Goal: Task Accomplishment & Management: Use online tool/utility

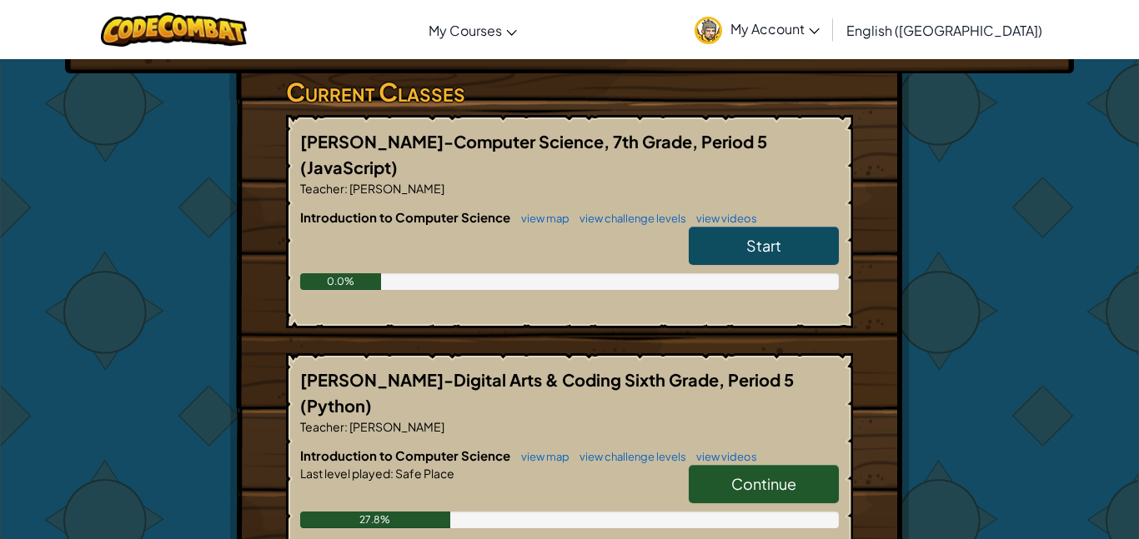
scroll to position [271, 0]
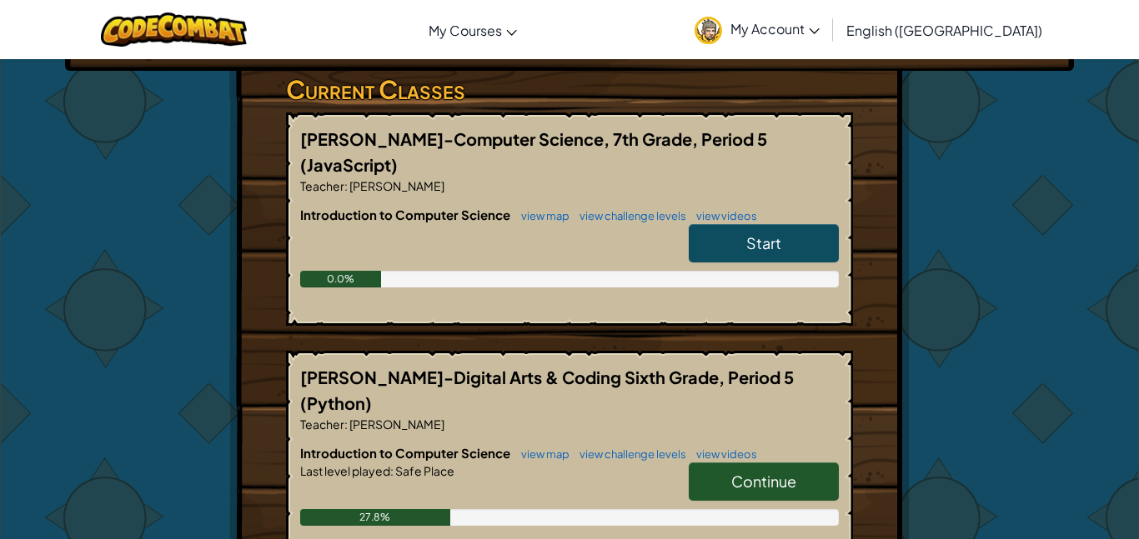
click at [778, 233] on span "Start" at bounding box center [763, 242] width 35 height 19
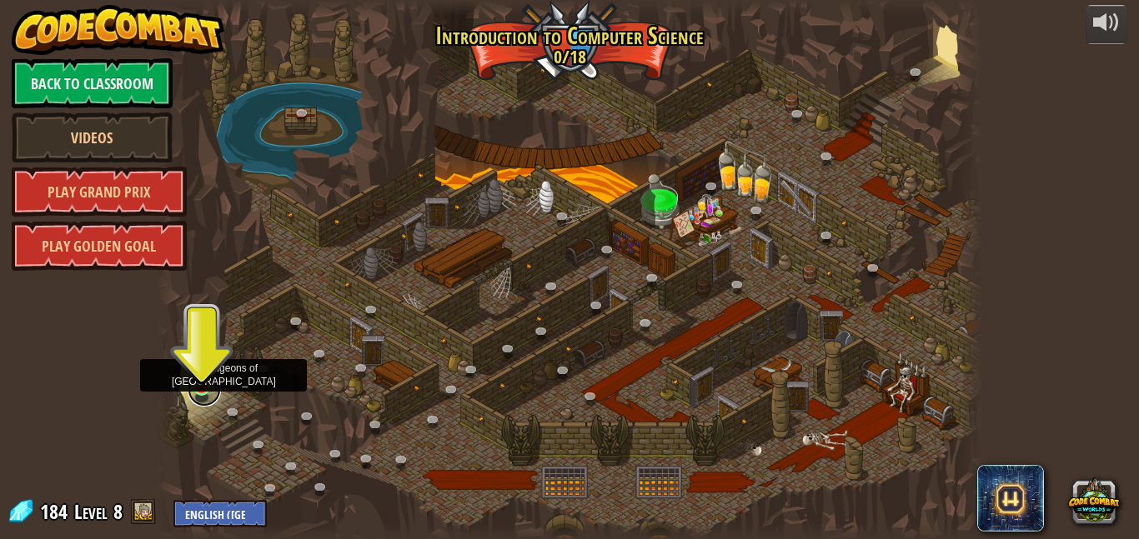
click at [205, 389] on link at bounding box center [204, 390] width 33 height 33
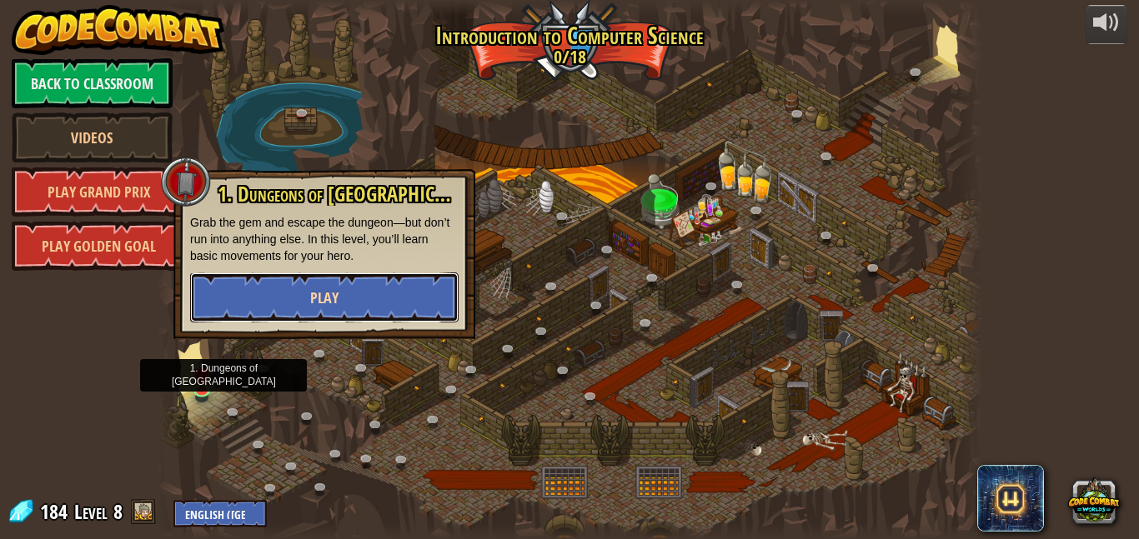
click at [237, 303] on button "Play" at bounding box center [324, 298] width 268 height 50
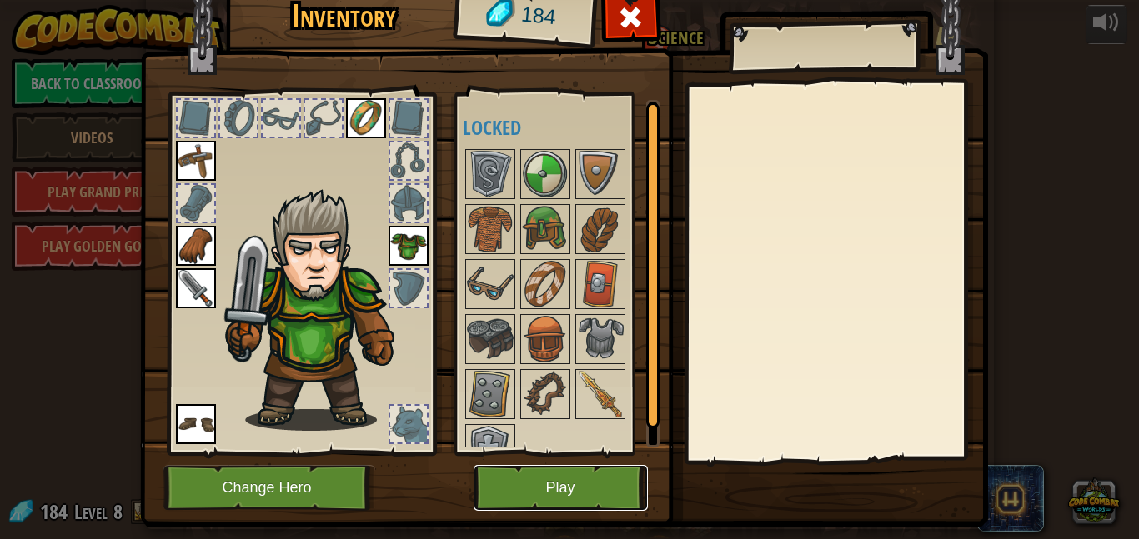
click at [585, 495] on button "Play" at bounding box center [561, 488] width 174 height 46
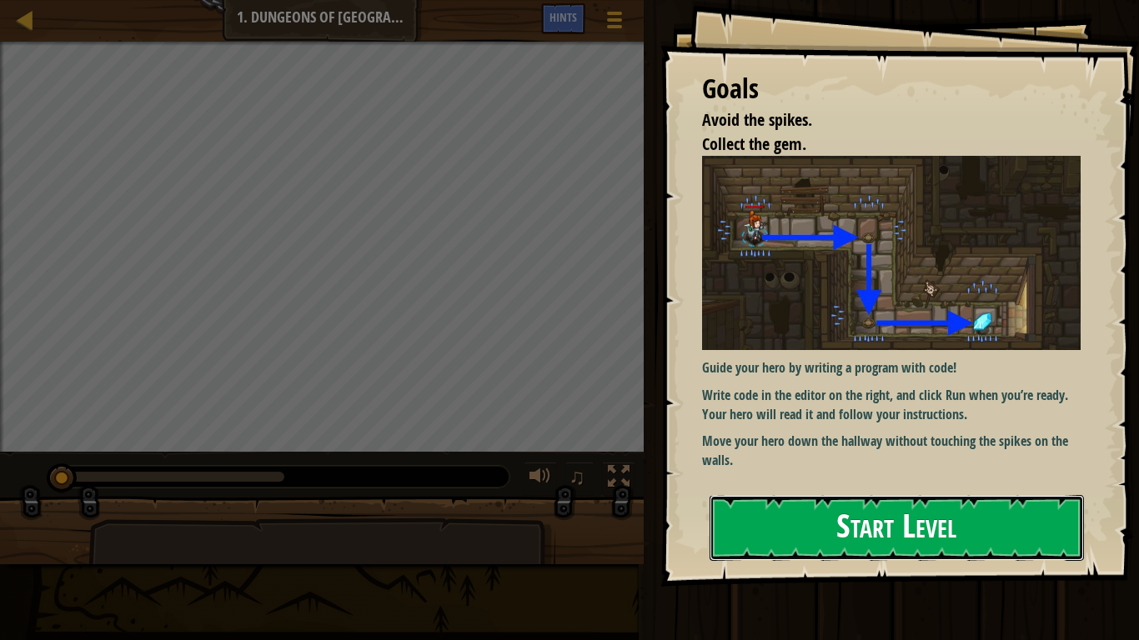
click at [821, 522] on button "Start Level" at bounding box center [897, 528] width 374 height 66
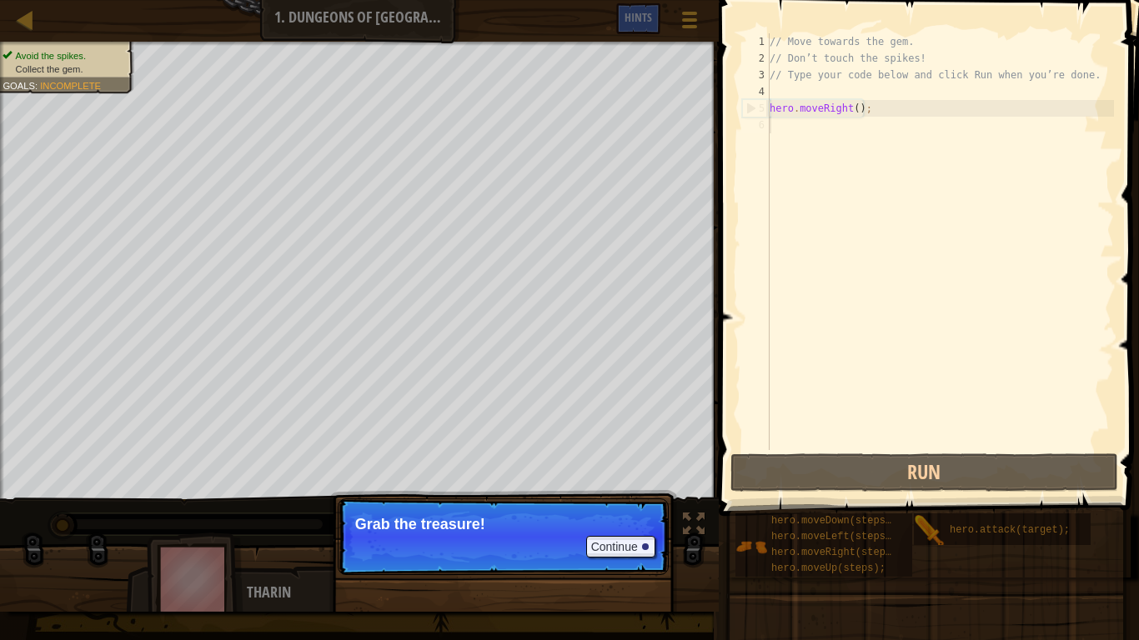
click at [544, 535] on p "Continue Grab the treasure!" at bounding box center [503, 537] width 331 height 77
click at [639, 539] on button "Continue" at bounding box center [620, 547] width 69 height 22
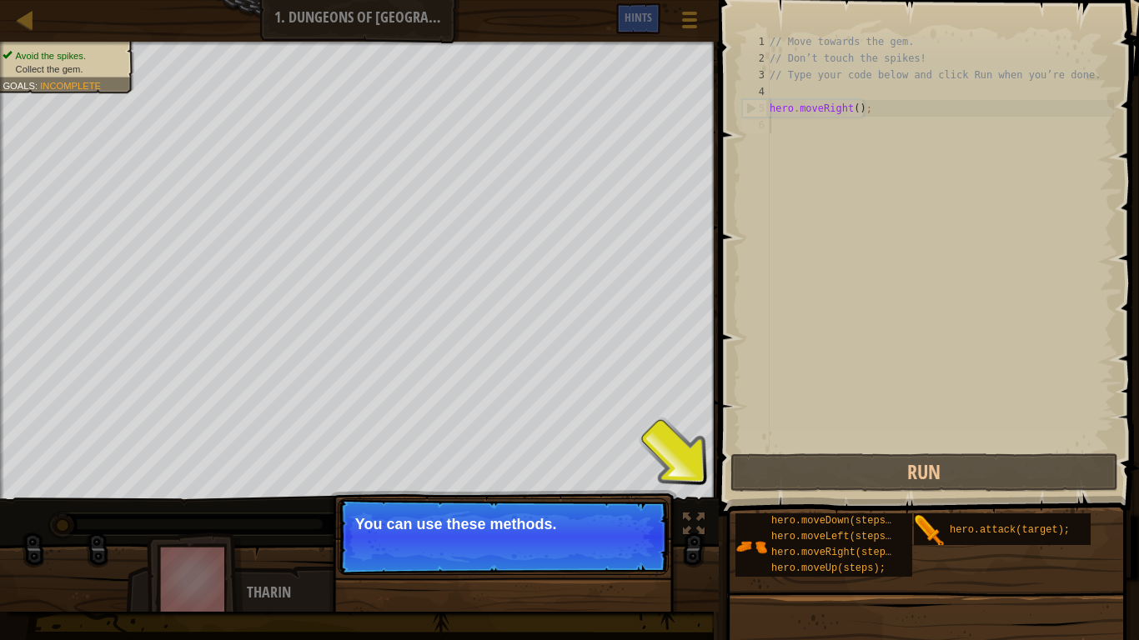
click at [639, 539] on button "Continue" at bounding box center [620, 547] width 69 height 22
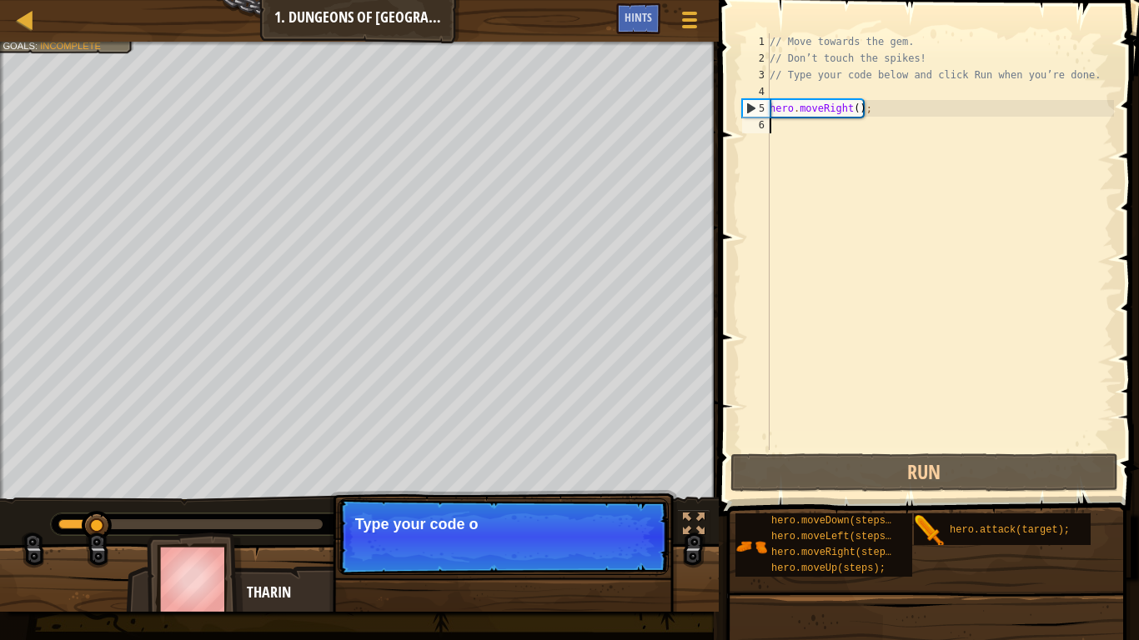
click at [641, 539] on p "Continue Type your code o" at bounding box center [503, 537] width 331 height 77
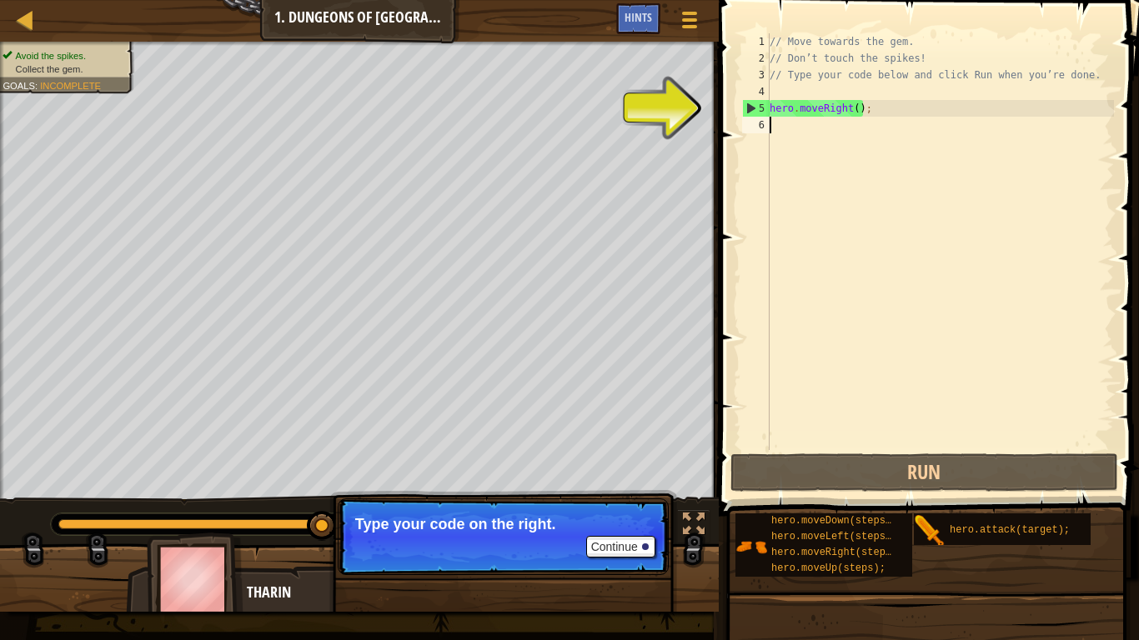
click at [858, 108] on div "// Move towards the gem. // Don’t touch the spikes! // Type your code below and…" at bounding box center [940, 258] width 348 height 450
type textarea "hero.moveRight();"
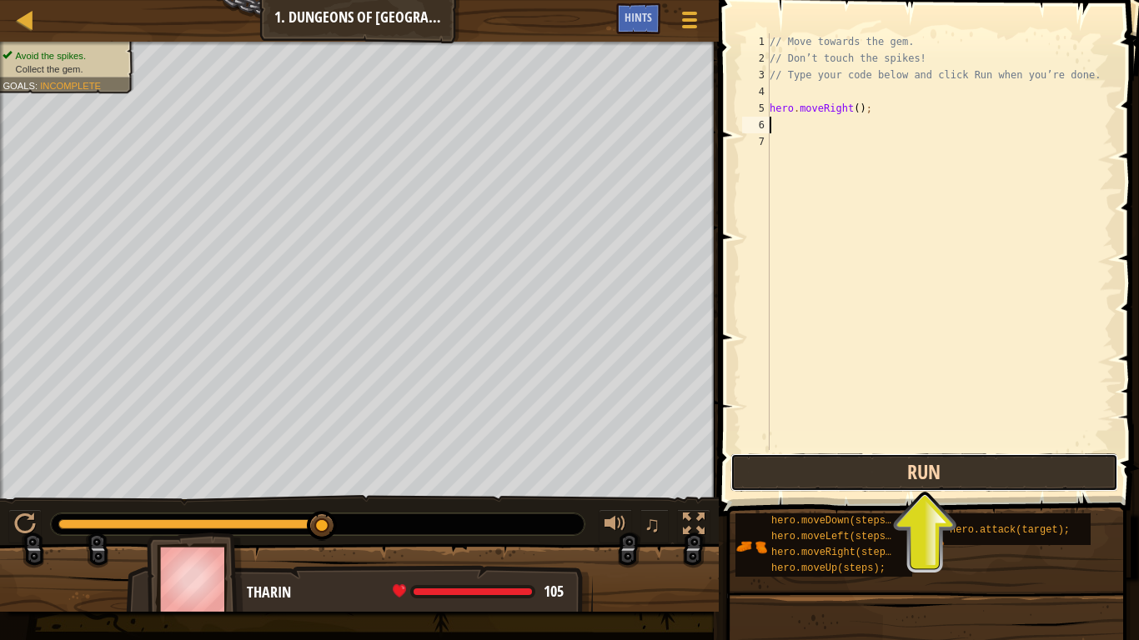
click at [961, 481] on button "Run" at bounding box center [924, 473] width 389 height 38
click at [861, 485] on button "Run" at bounding box center [924, 473] width 389 height 38
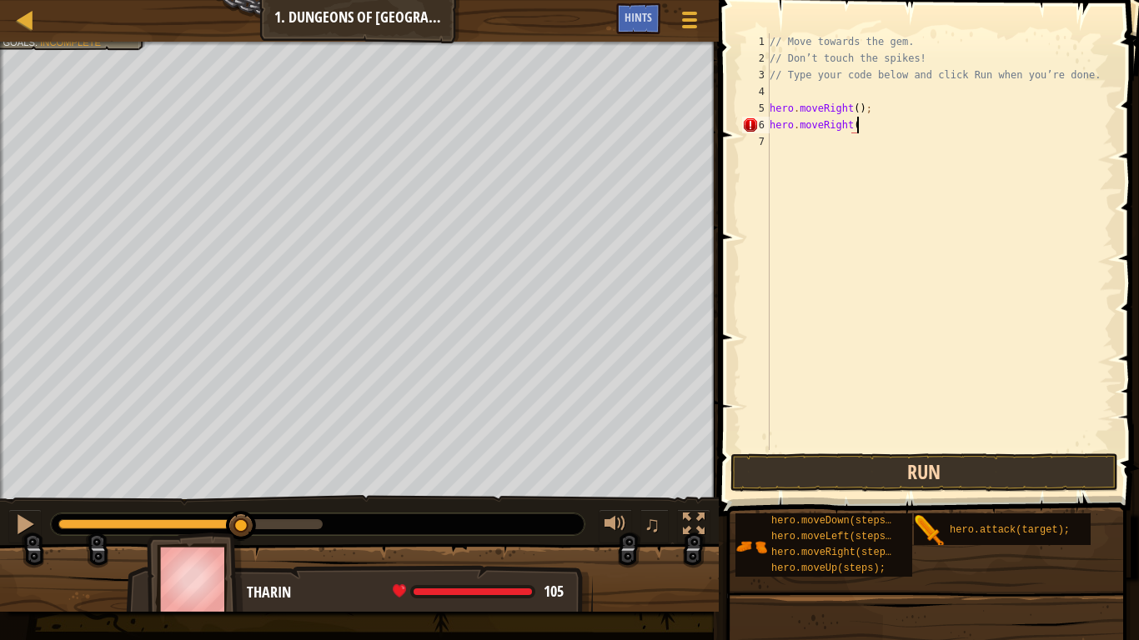
type textarea "hero.moveRight()"
click at [1010, 490] on button "Run" at bounding box center [924, 473] width 389 height 38
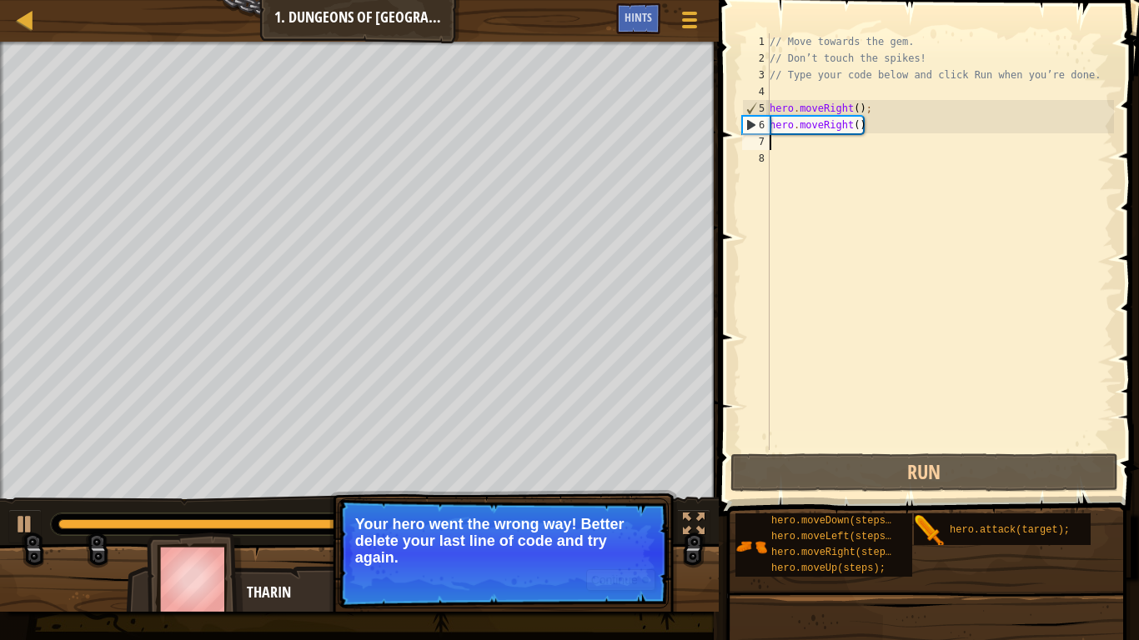
click at [899, 128] on div "// Move towards the gem. // Don’t touch the spikes! // Type your code below and…" at bounding box center [940, 258] width 348 height 450
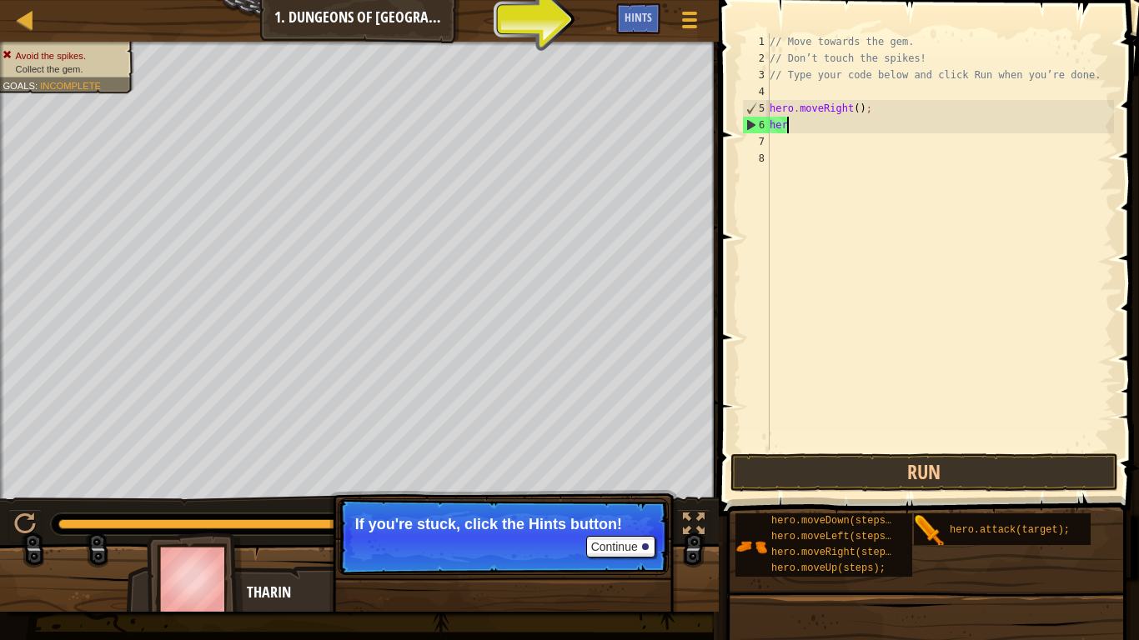
type textarea "h"
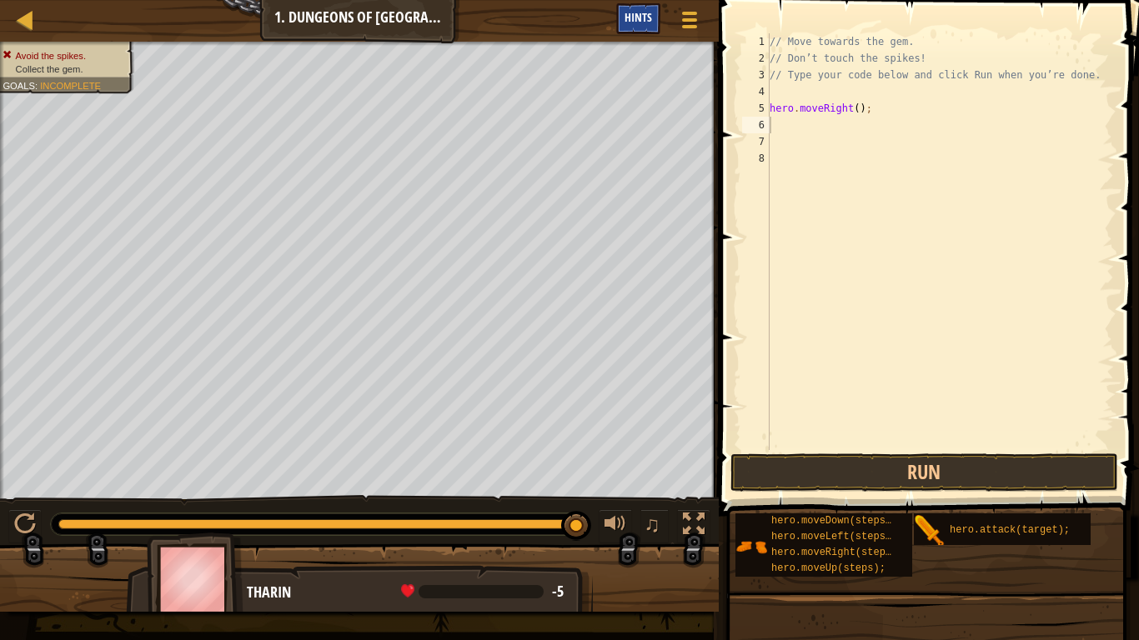
click at [646, 15] on span "Hints" at bounding box center [638, 17] width 28 height 16
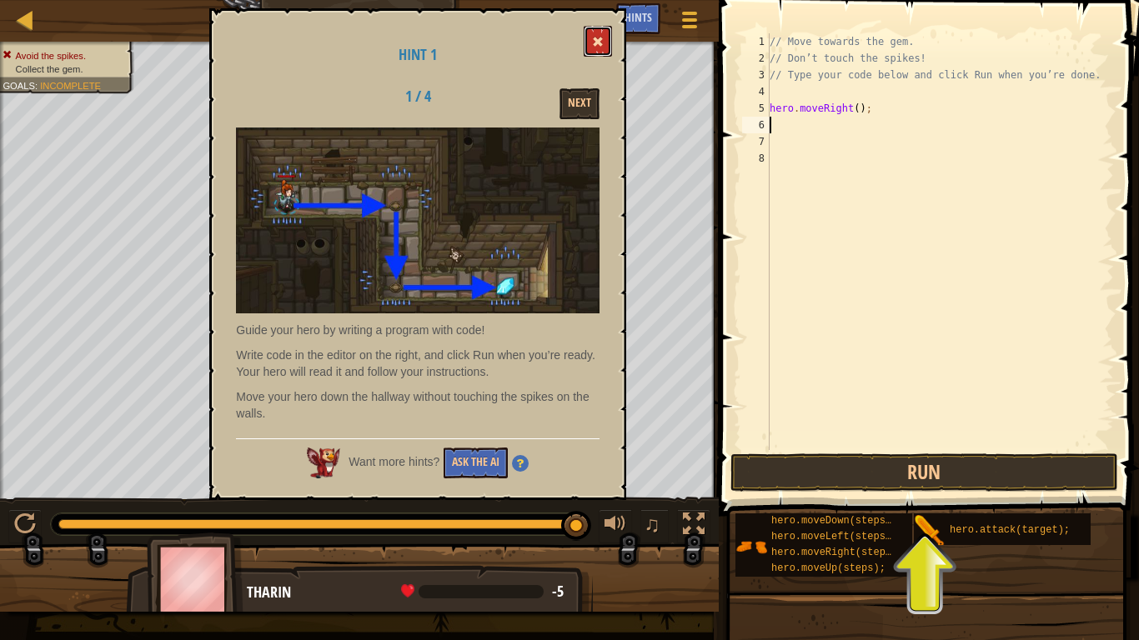
click at [595, 44] on span at bounding box center [598, 42] width 12 height 12
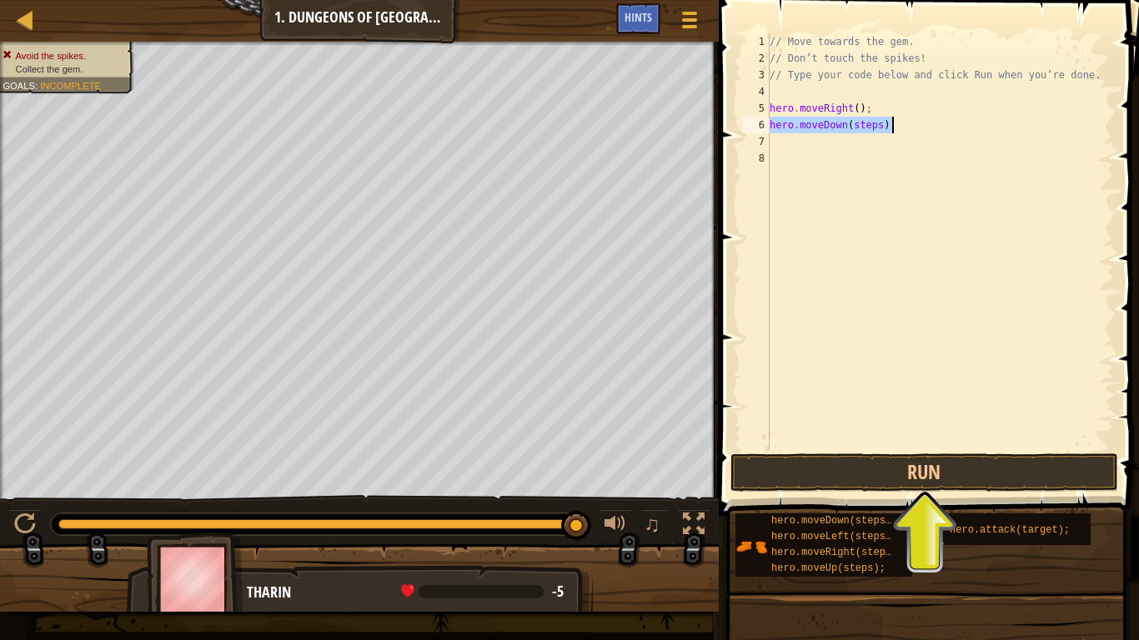
click at [874, 123] on div "// Move towards the gem. // Don’t touch the spikes! // Type your code below and…" at bounding box center [940, 241] width 348 height 417
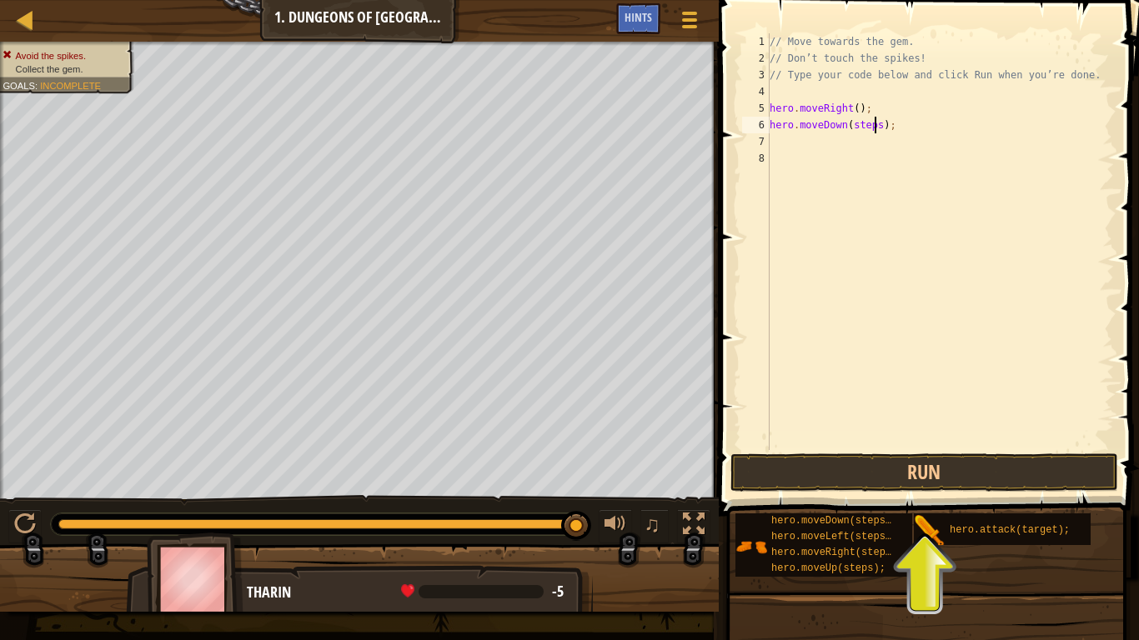
click at [880, 125] on div "// Move towards the gem. // Don’t touch the spikes! // Type your code below and…" at bounding box center [940, 258] width 348 height 450
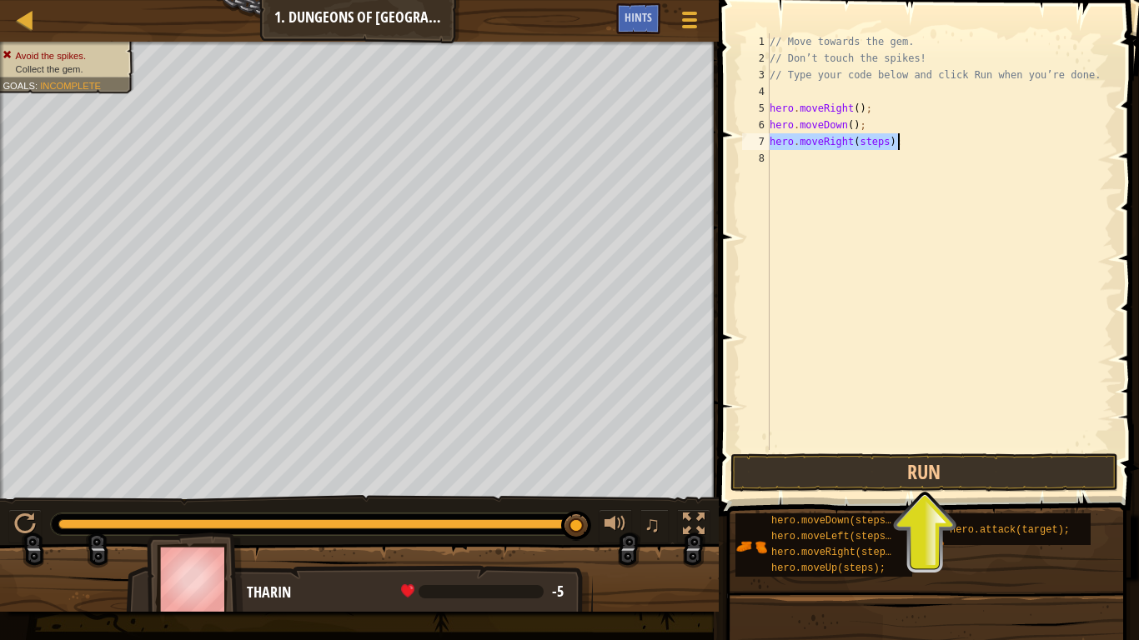
click at [885, 143] on div "// Move towards the gem. // Don’t touch the spikes! // Type your code below and…" at bounding box center [940, 241] width 348 height 417
type textarea "hero.moveRight();"
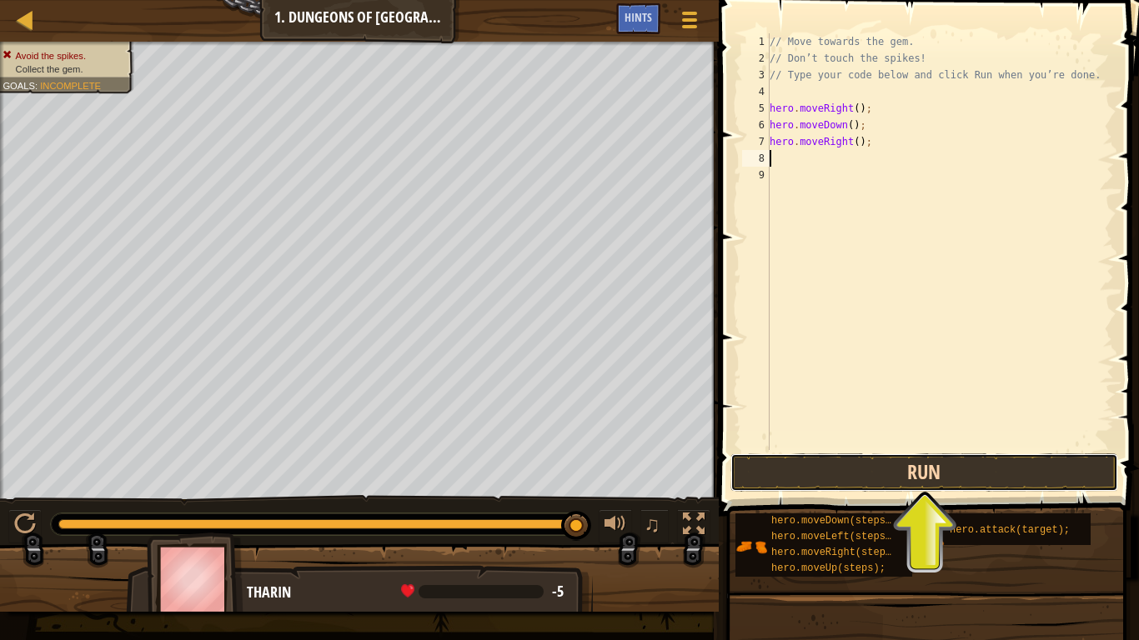
click at [969, 477] on button "Run" at bounding box center [924, 473] width 389 height 38
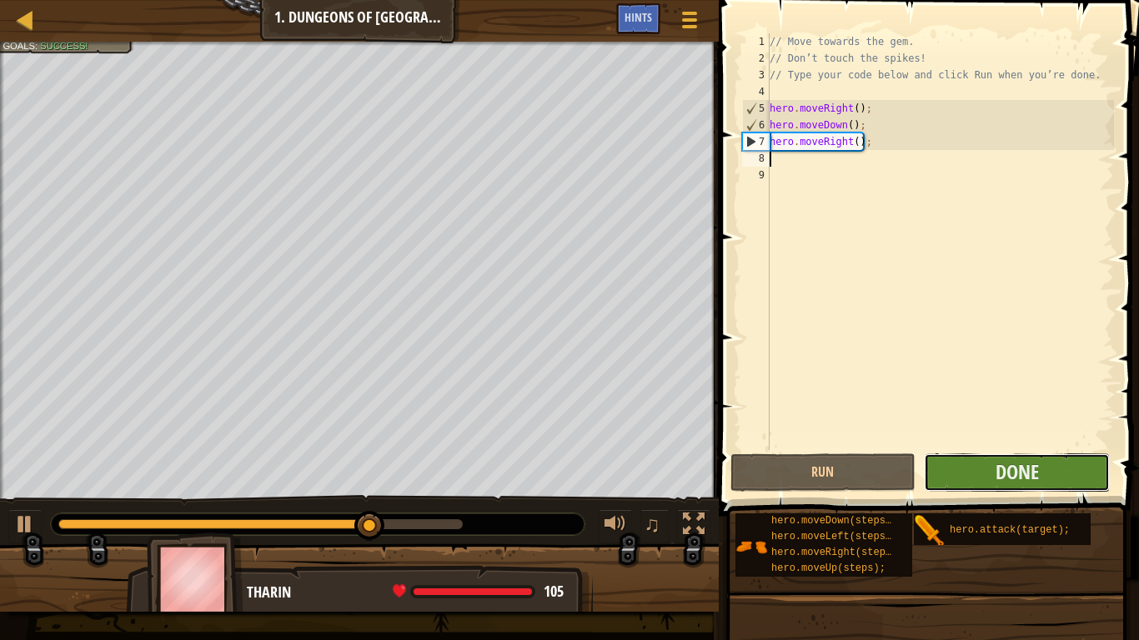
click at [1072, 463] on button "Done" at bounding box center [1017, 473] width 186 height 38
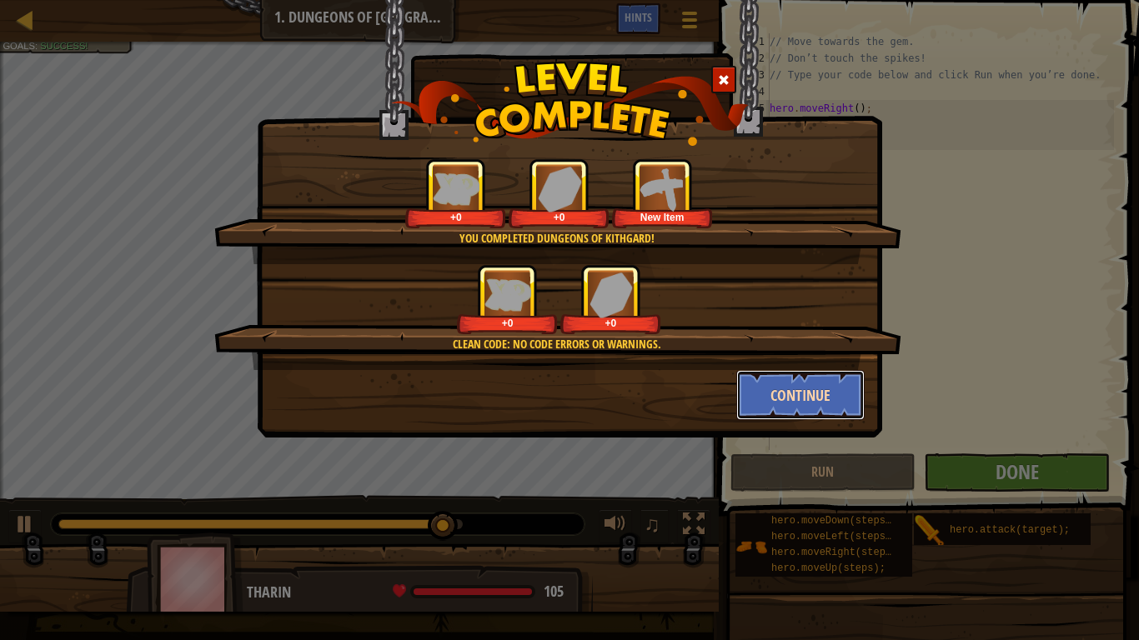
click at [827, 400] on button "Continue" at bounding box center [800, 395] width 129 height 50
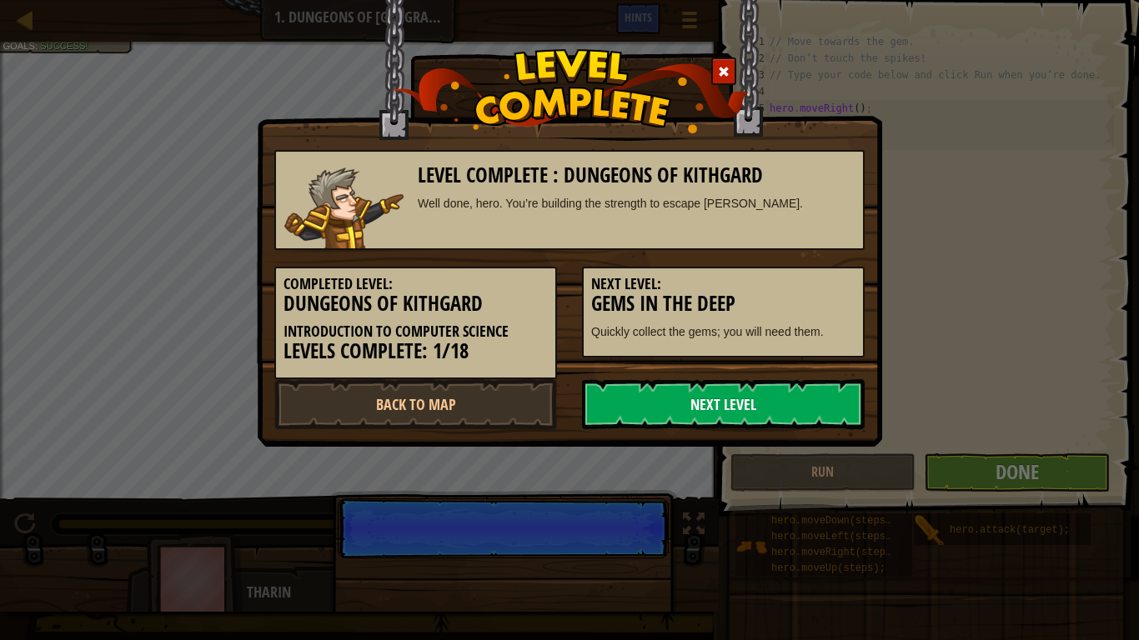
click at [843, 402] on link "Next Level" at bounding box center [723, 404] width 283 height 50
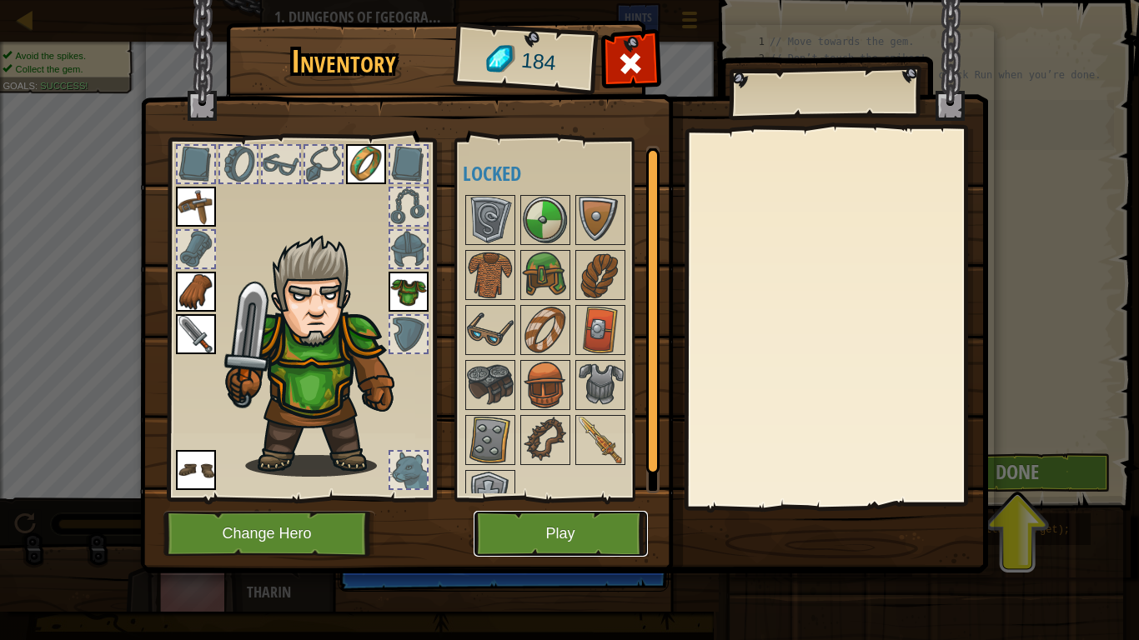
click at [604, 539] on button "Play" at bounding box center [561, 534] width 174 height 46
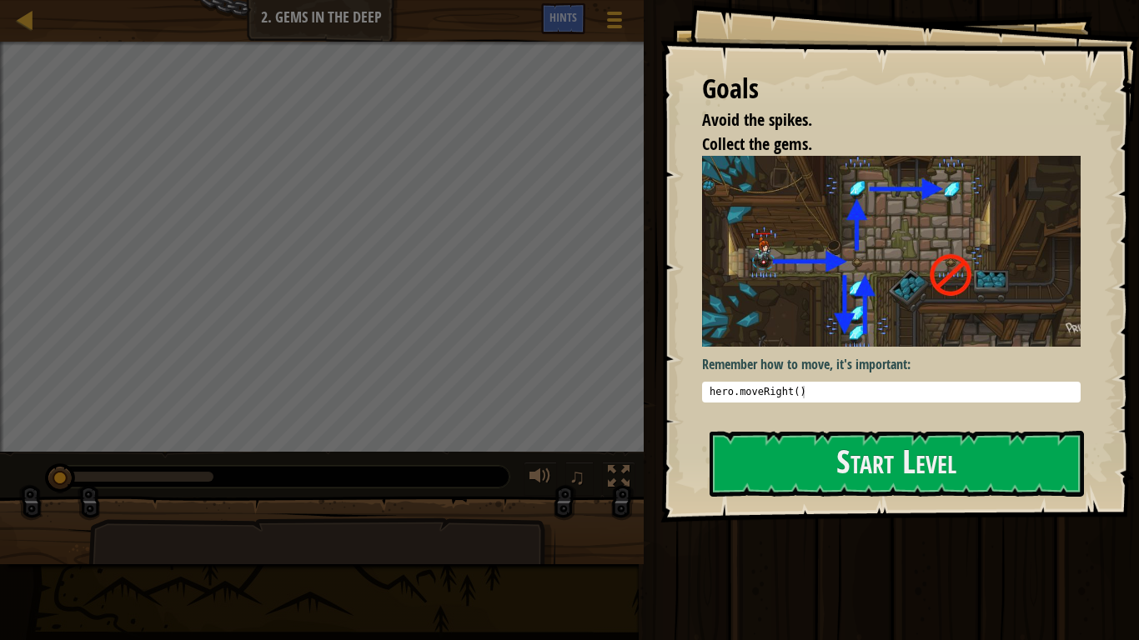
click at [915, 411] on div "Remember how to move, it's important: 1 hero . moveRight ( ) הההההההההההההההההה…" at bounding box center [891, 285] width 379 height 258
click at [930, 489] on button "Start Level" at bounding box center [897, 464] width 374 height 66
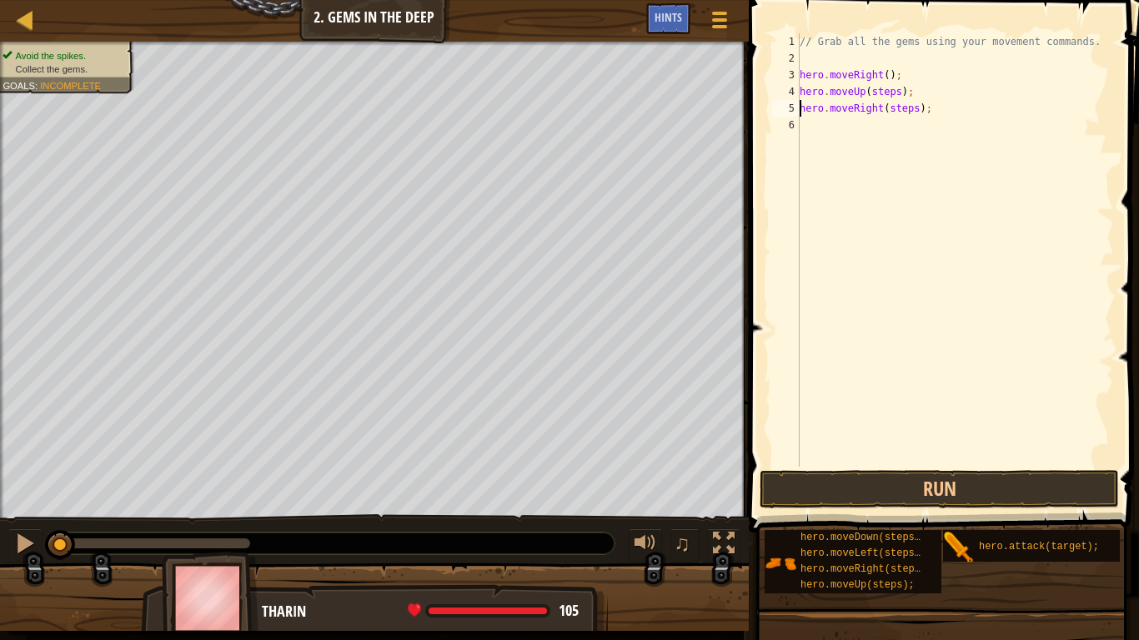
click at [895, 88] on div "// Grab all the gems using your movement commands. hero . moveRight ( ) ; hero …" at bounding box center [955, 266] width 318 height 467
click at [901, 90] on div "// Grab all the gems using your movement commands. hero . moveRight ( ) ; hero …" at bounding box center [955, 266] width 318 height 467
click at [912, 109] on div "// Grab all the gems using your movement commands. hero . moveRight ( ) ; hero …" at bounding box center [955, 266] width 318 height 467
click at [917, 108] on div "// Grab all the gems using your movement commands. hero . moveRight ( ) ; hero …" at bounding box center [955, 266] width 318 height 467
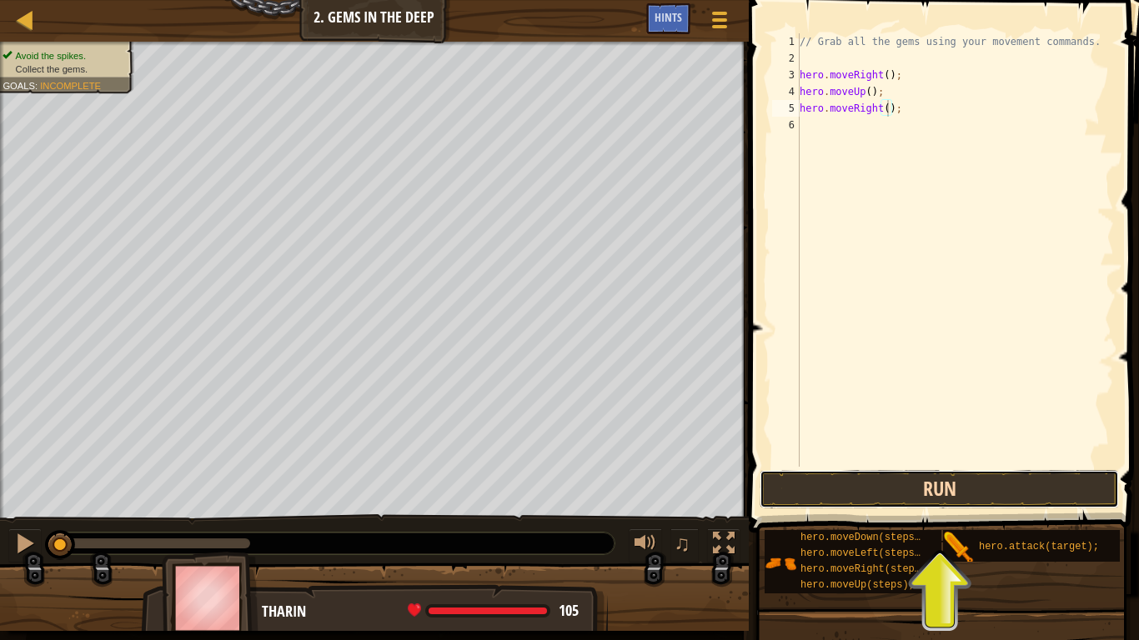
click at [822, 496] on button "Run" at bounding box center [939, 489] width 359 height 38
click at [842, 494] on button "Running" at bounding box center [939, 489] width 359 height 38
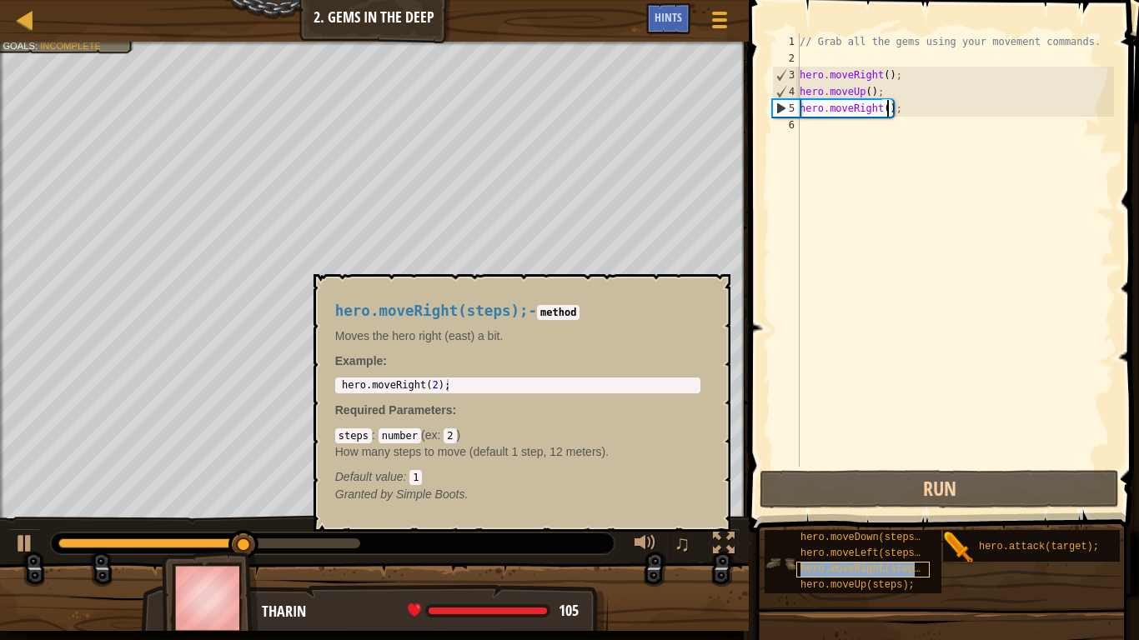
click at [869, 539] on span "hero.moveRight(steps);" at bounding box center [866, 570] width 132 height 12
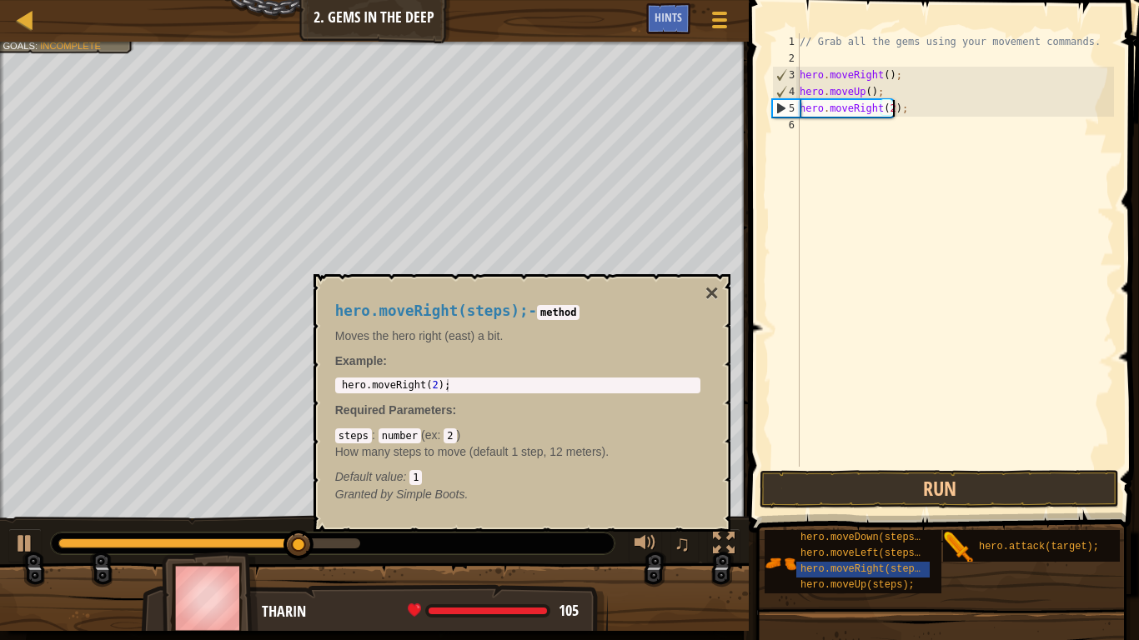
scroll to position [8, 13]
click at [921, 479] on button "Run" at bounding box center [939, 489] width 359 height 38
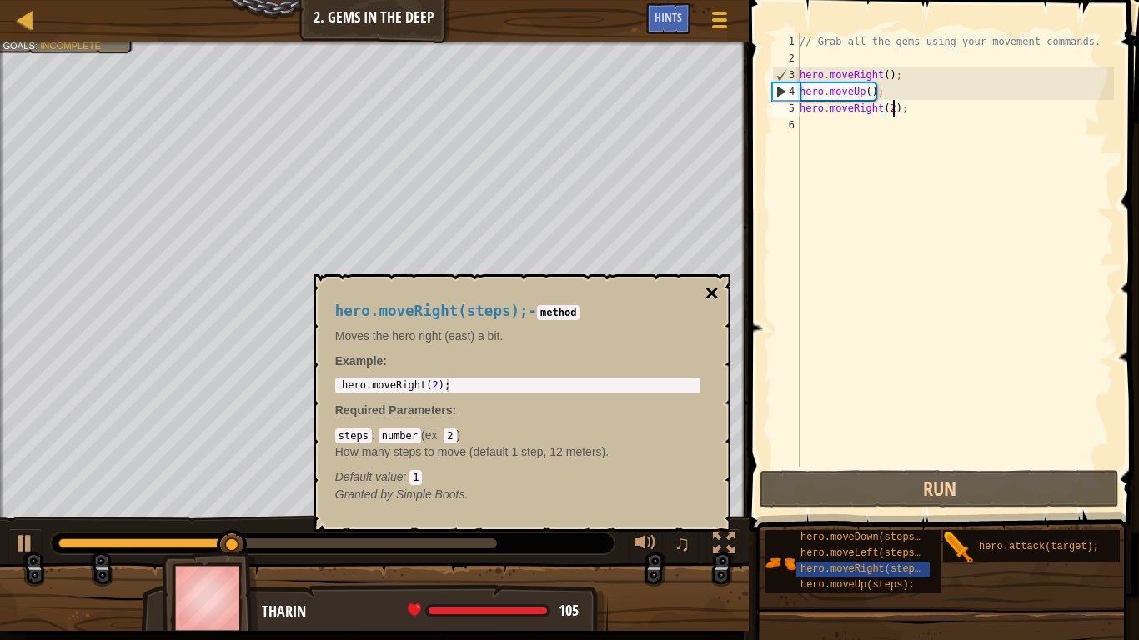
click at [714, 292] on button "×" at bounding box center [711, 293] width 13 height 23
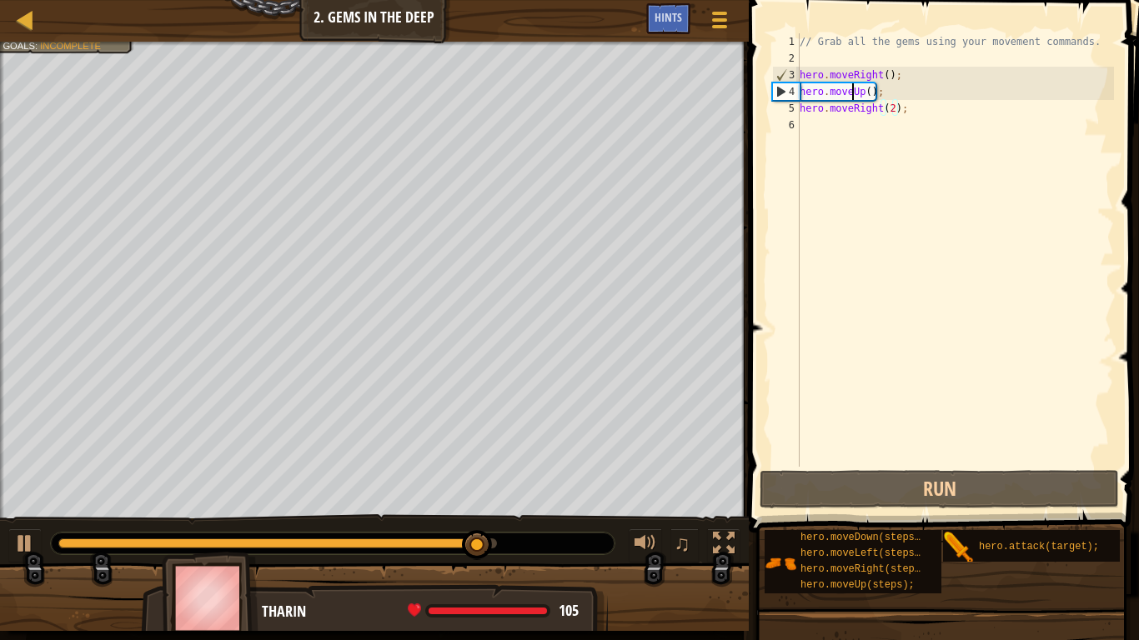
click at [850, 93] on div "// Grab all the gems using your movement commands. hero . moveRight ( ) ; hero …" at bounding box center [955, 266] width 318 height 467
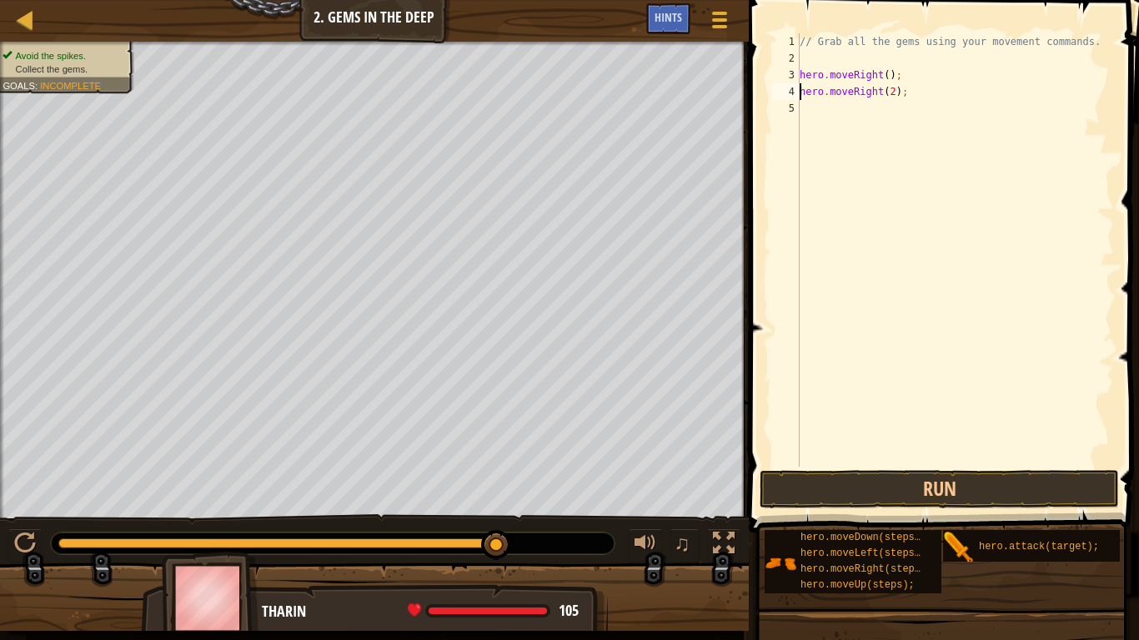
click at [851, 98] on div "// Grab all the gems using your movement commands. hero . moveRight ( ) ; hero …" at bounding box center [955, 266] width 318 height 467
click at [864, 96] on div "// Grab all the gems using your movement commands. hero . moveRight ( ) ; hero …" at bounding box center [955, 266] width 318 height 467
type textarea "h"
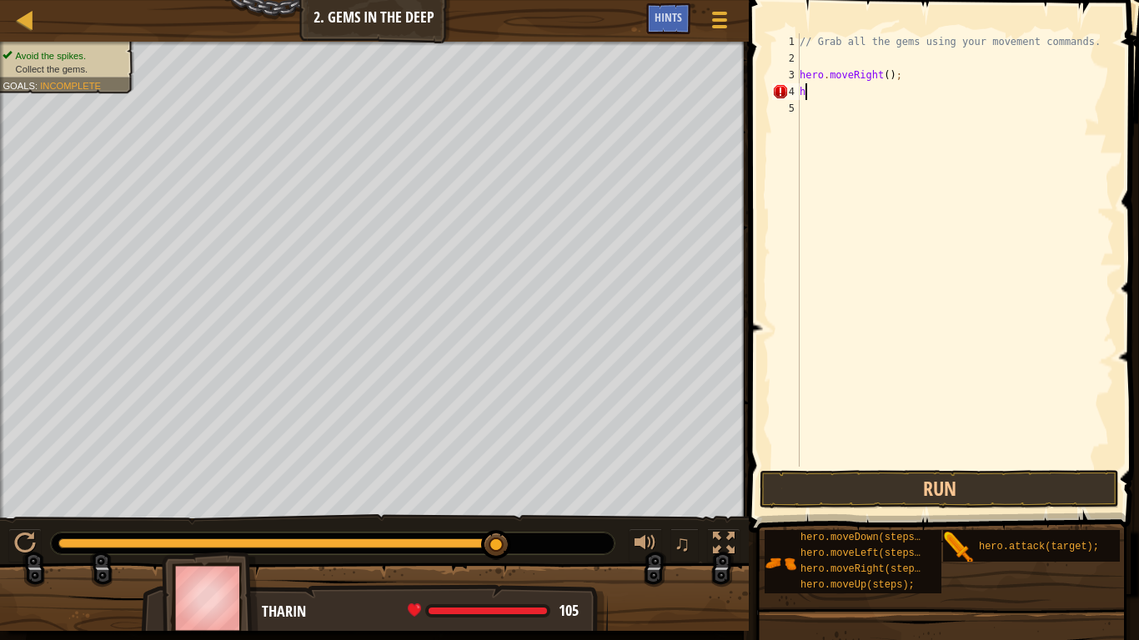
scroll to position [8, 0]
click at [890, 76] on div "// Grab all the gems using your movement commands. hero . moveRight ( ) ;" at bounding box center [955, 266] width 318 height 467
click at [895, 93] on div "// Grab all the gems using your movement commands. hero . moveRight ( 2 ) ; her…" at bounding box center [955, 266] width 318 height 467
click at [899, 92] on div "// Grab all the gems using your movement commands. hero . moveRight ( 2 ) ; her…" at bounding box center [955, 266] width 318 height 467
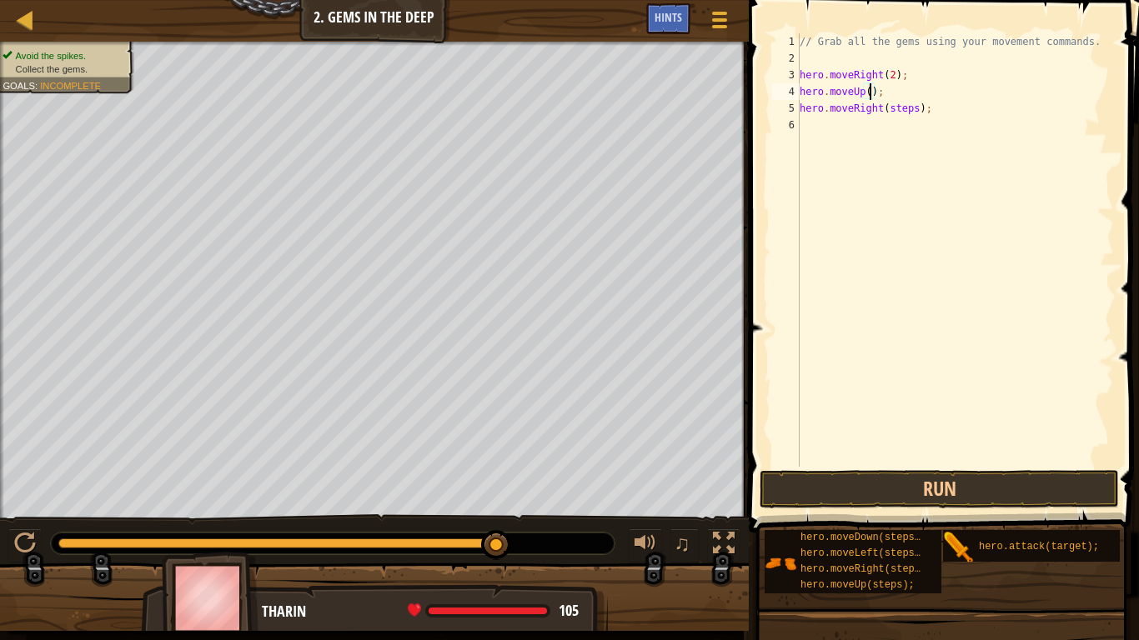
scroll to position [8, 11]
click at [915, 113] on div "// Grab all the gems using your movement commands. hero . moveRight ( 2 ) ; her…" at bounding box center [955, 266] width 318 height 467
click at [1035, 482] on button "Run" at bounding box center [939, 489] width 359 height 38
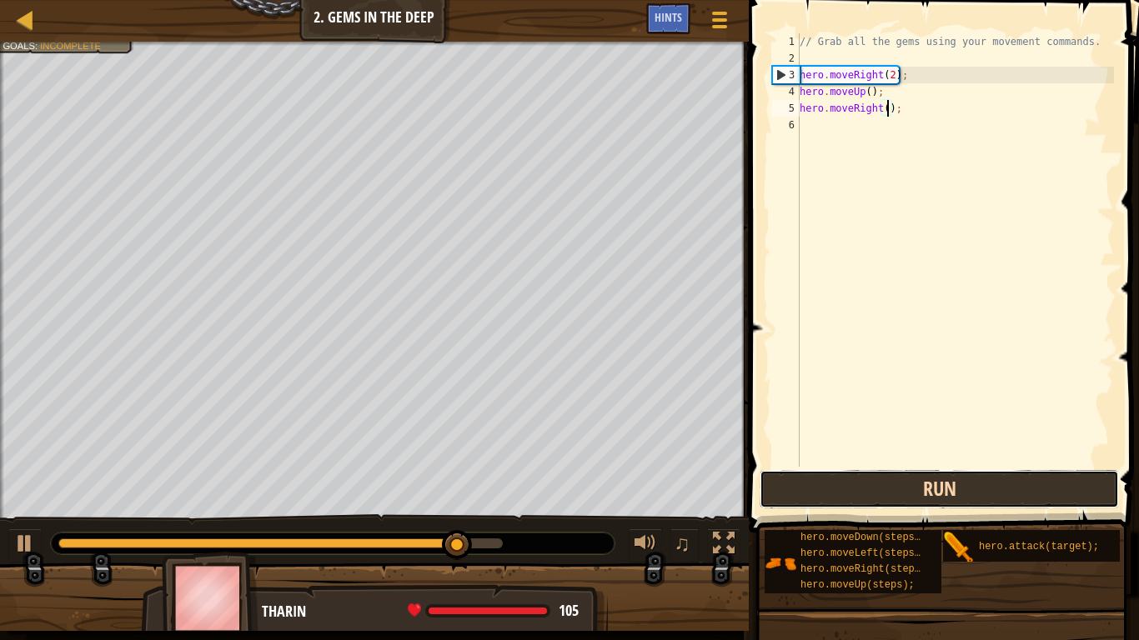
click at [1023, 474] on button "Run" at bounding box center [939, 489] width 359 height 38
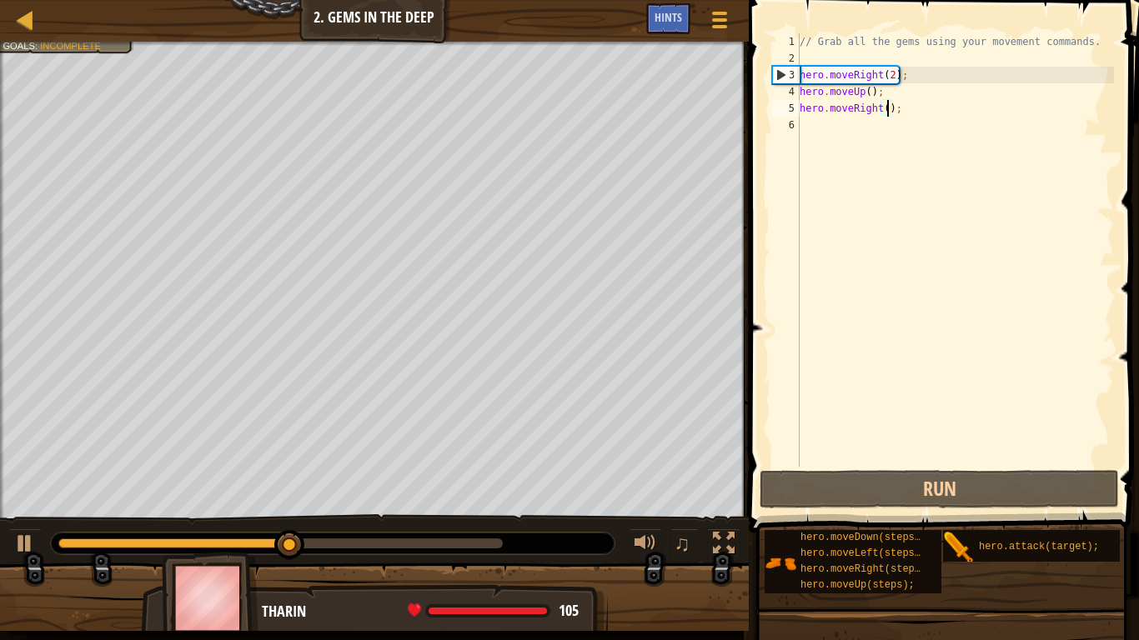
click at [825, 104] on div "// Grab all the gems using your movement commands. hero . moveRight ( 2 ) ; her…" at bounding box center [955, 266] width 318 height 467
click at [825, 104] on div "// Grab all the gems using your movement commands. hero . moveRight ( 2 ) ; her…" at bounding box center [955, 250] width 318 height 434
click at [825, 104] on div "// Grab all the gems using your movement commands. hero . moveRight ( 2 ) ; her…" at bounding box center [955, 266] width 318 height 467
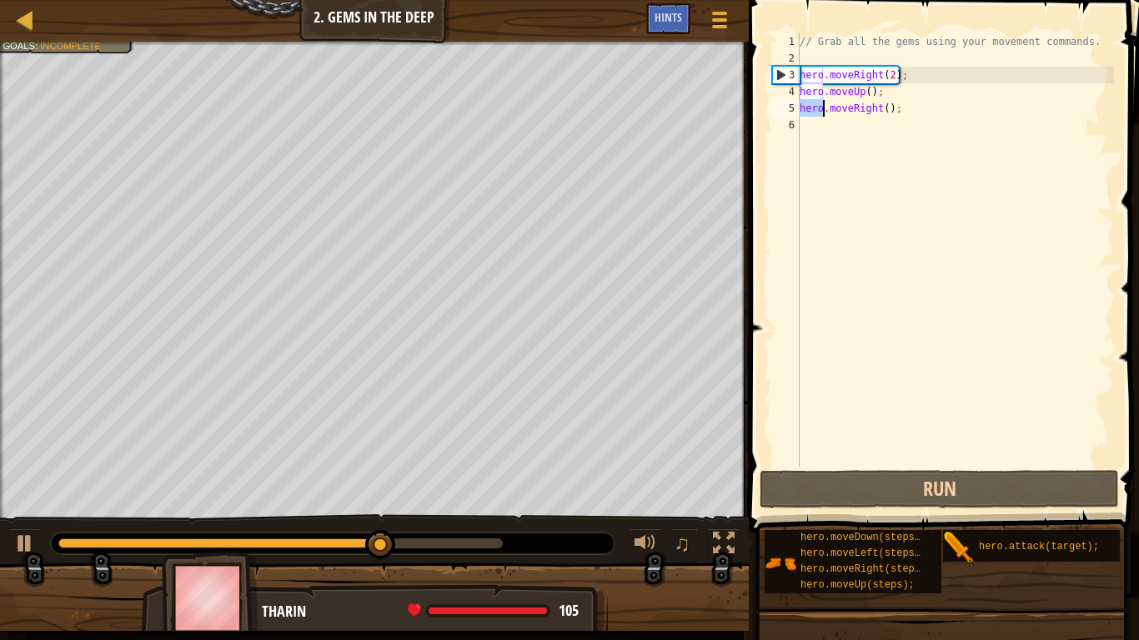
type textarea "hero.moveRight();"
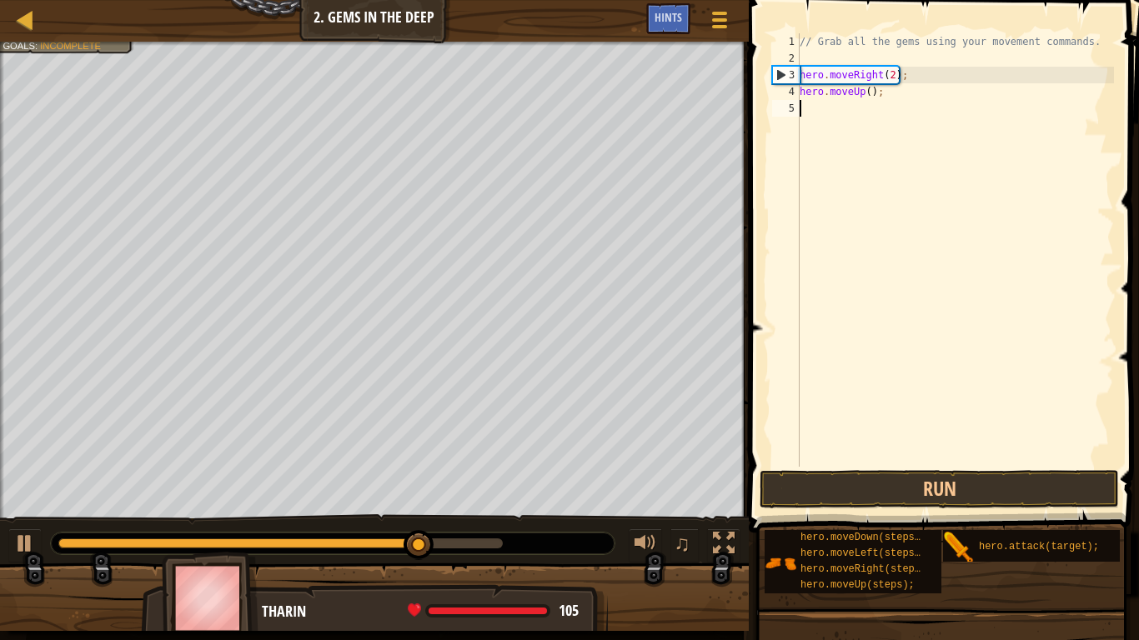
scroll to position [8, 0]
click at [840, 92] on div "// Grab all the gems using your movement commands. hero . moveRight ( 2 ) ; her…" at bounding box center [955, 266] width 318 height 467
type textarea "hero.moveUp();"
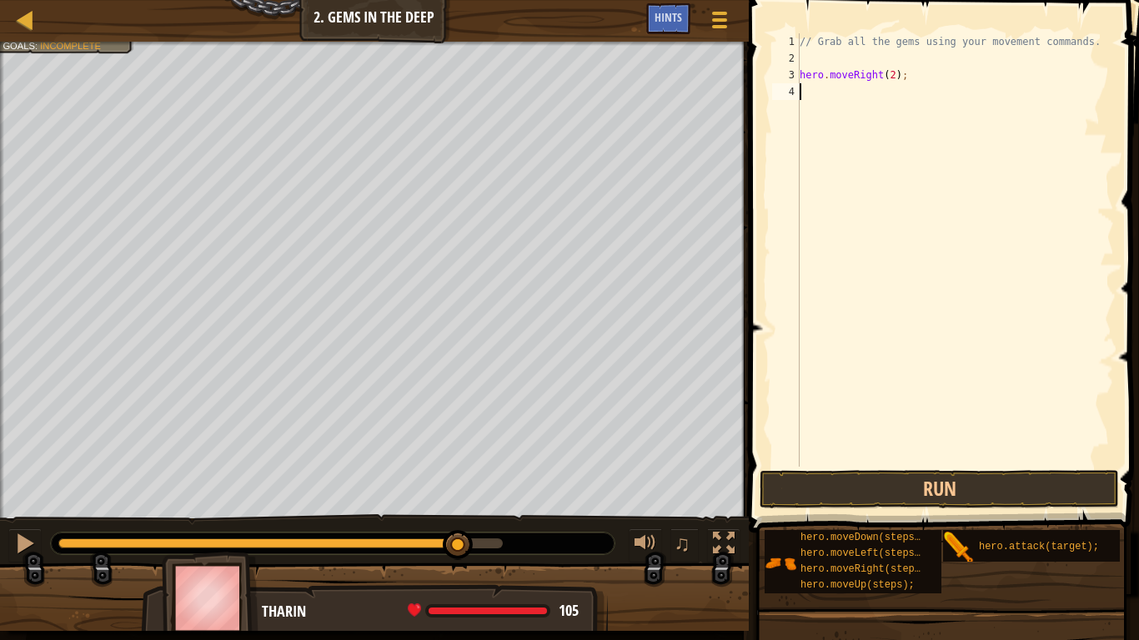
click at [895, 73] on div "// Grab all the gems using your movement commands. hero . moveRight ( 2 ) ;" at bounding box center [955, 266] width 318 height 467
type textarea "hero.moveDown(steps);"
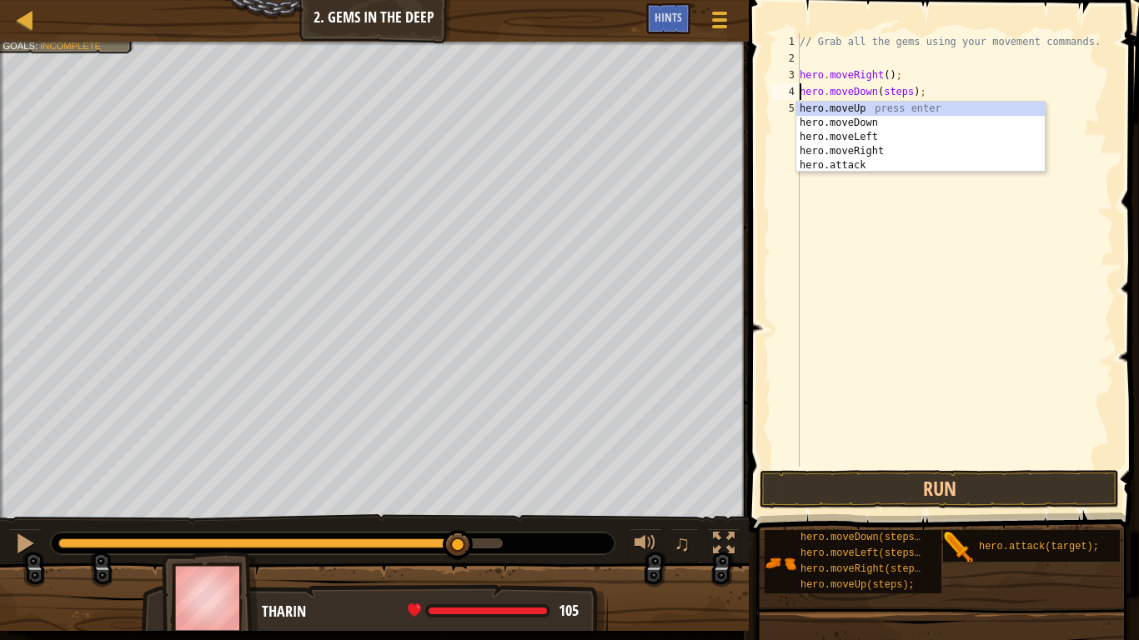
click at [910, 393] on div "// Grab all the gems using your movement commands. hero . moveRight ( ) ; hero …" at bounding box center [955, 266] width 318 height 467
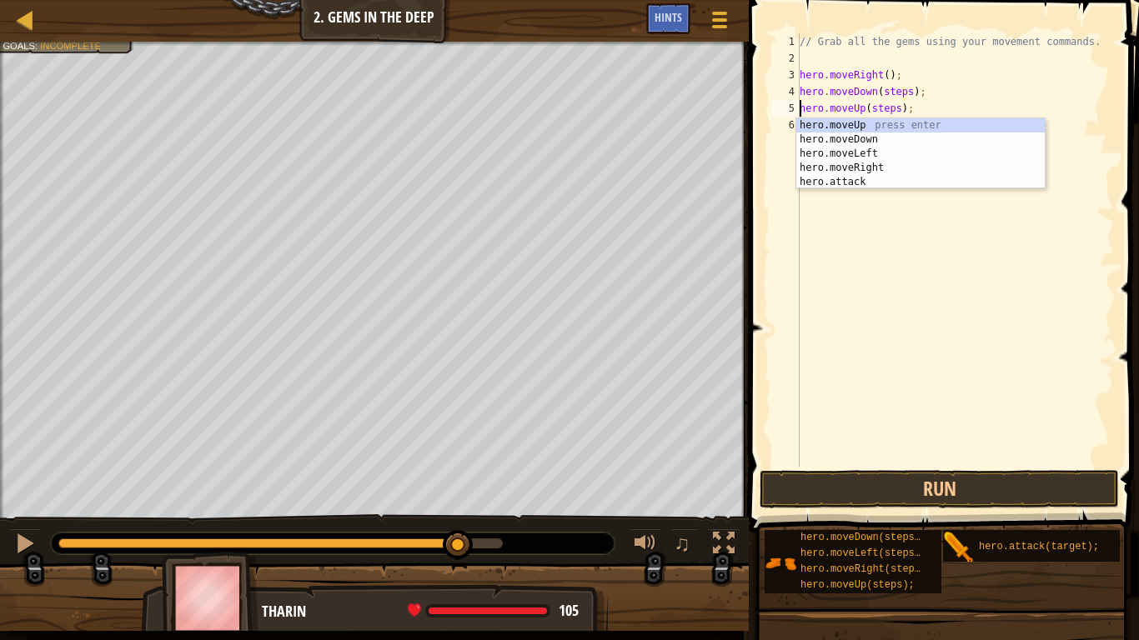
click at [900, 109] on div "// Grab all the gems using your movement commands. hero . moveRight ( ) ; hero …" at bounding box center [955, 266] width 318 height 467
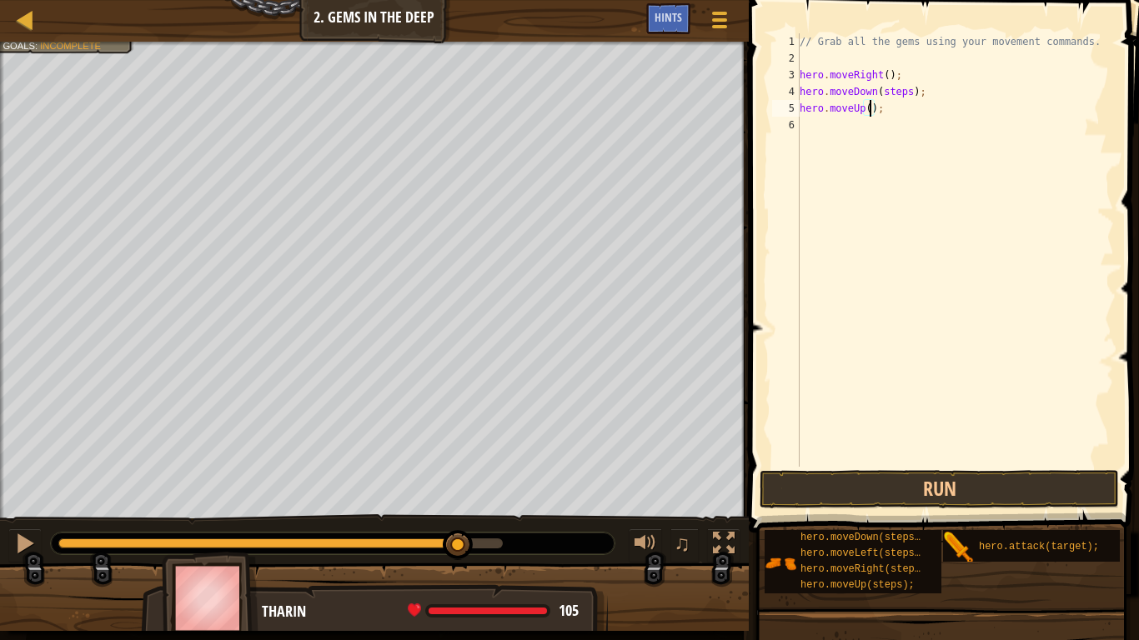
scroll to position [8, 11]
click at [913, 124] on div "// Grab all the gems using your movement commands. hero . moveRight ( ) ; hero …" at bounding box center [955, 266] width 318 height 467
click at [915, 124] on div "// Grab all the gems using your movement commands. hero . moveRight ( ) ; hero …" at bounding box center [955, 266] width 318 height 467
click at [880, 122] on div "// Grab all the gems using your movement commands. hero . moveRight ( ) ; hero …" at bounding box center [955, 266] width 318 height 467
click at [1036, 472] on button "Run" at bounding box center [939, 489] width 359 height 38
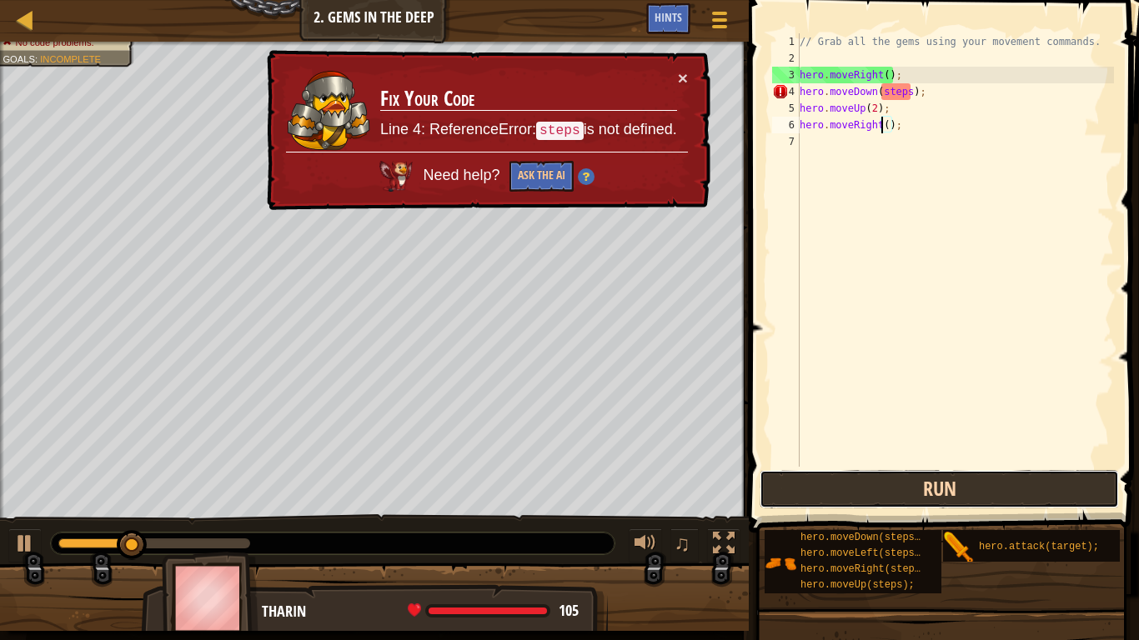
click at [1036, 472] on button "Run" at bounding box center [939, 489] width 359 height 38
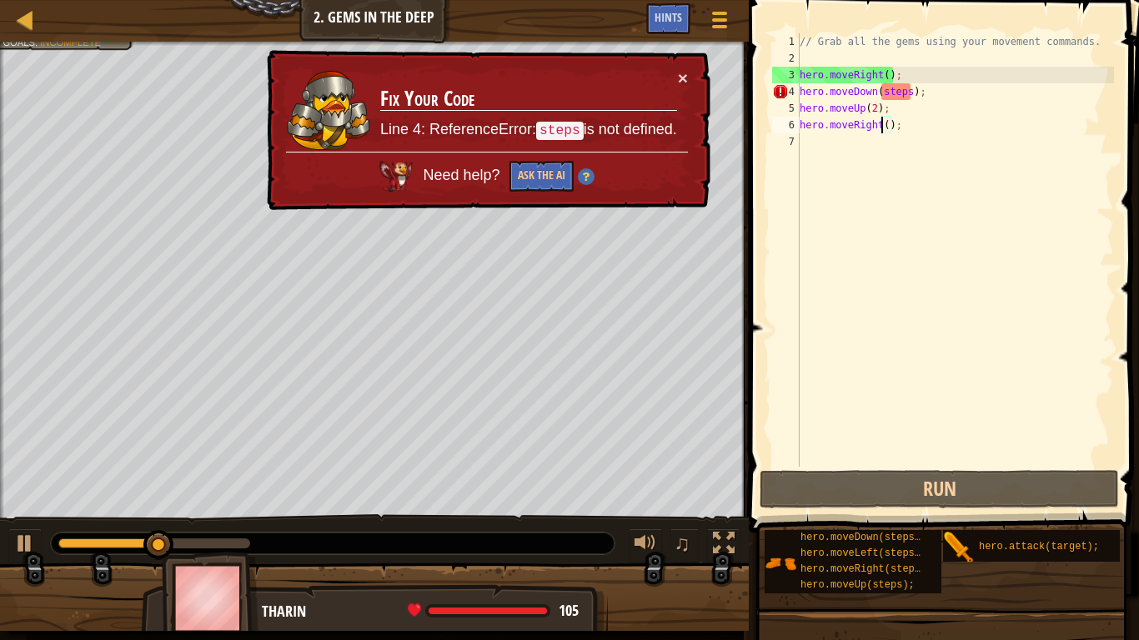
click at [910, 94] on div "// Grab all the gems using your movement commands. hero . moveRight ( ) ; hero …" at bounding box center [955, 266] width 318 height 467
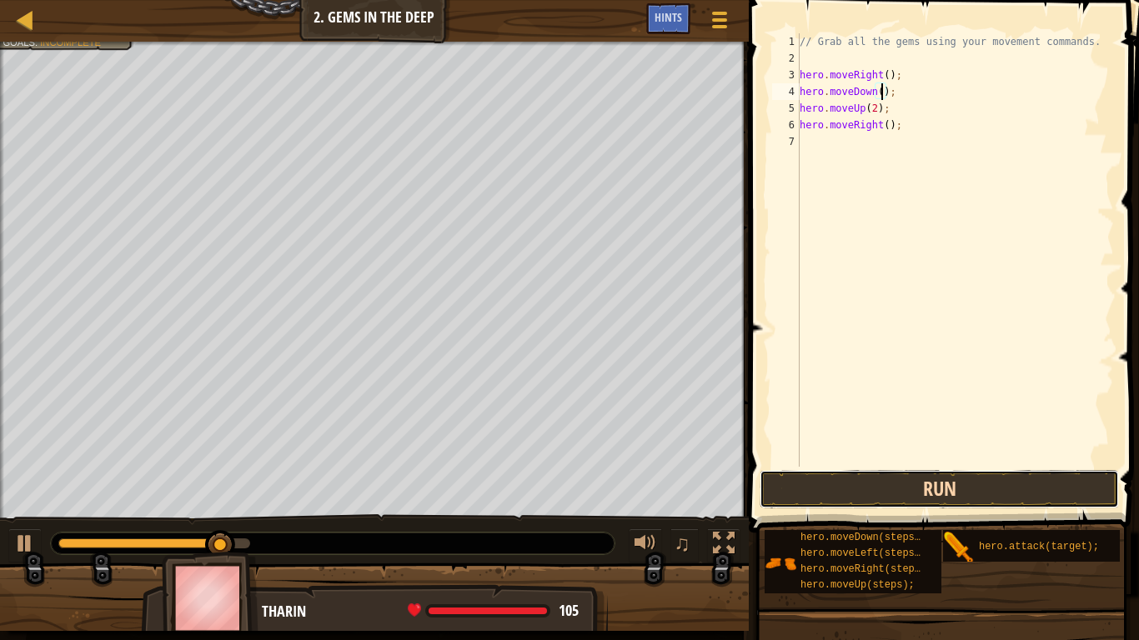
click at [1032, 499] on button "Run" at bounding box center [939, 489] width 359 height 38
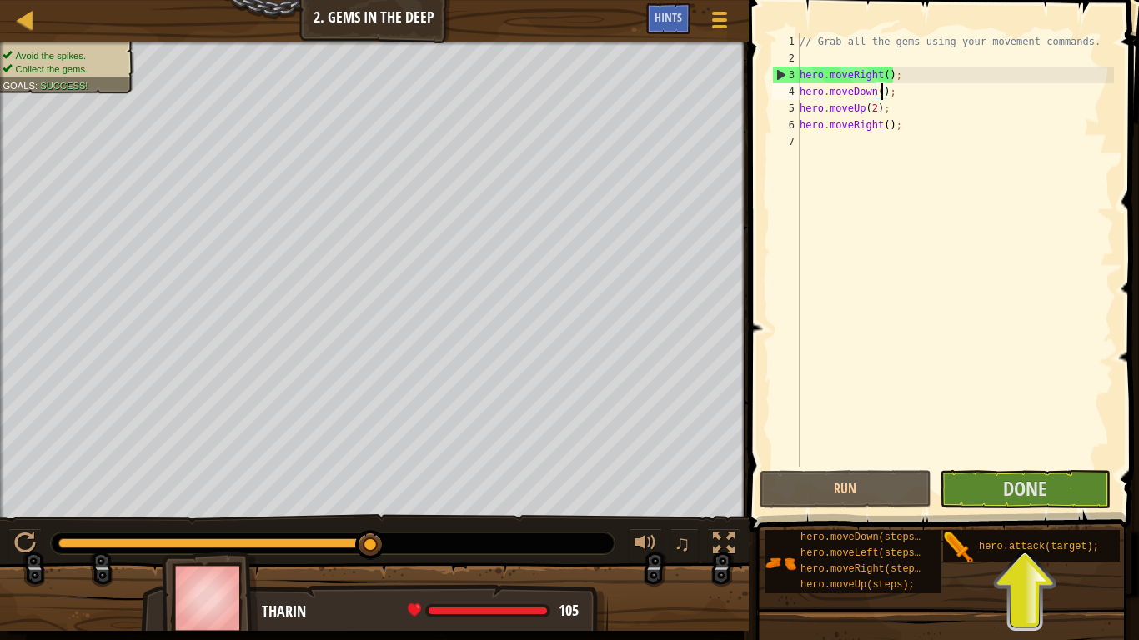
click at [888, 125] on div "// Grab all the gems using your movement commands. hero . moveRight ( ) ; hero …" at bounding box center [955, 266] width 318 height 467
type textarea "hero.moveRight(2);"
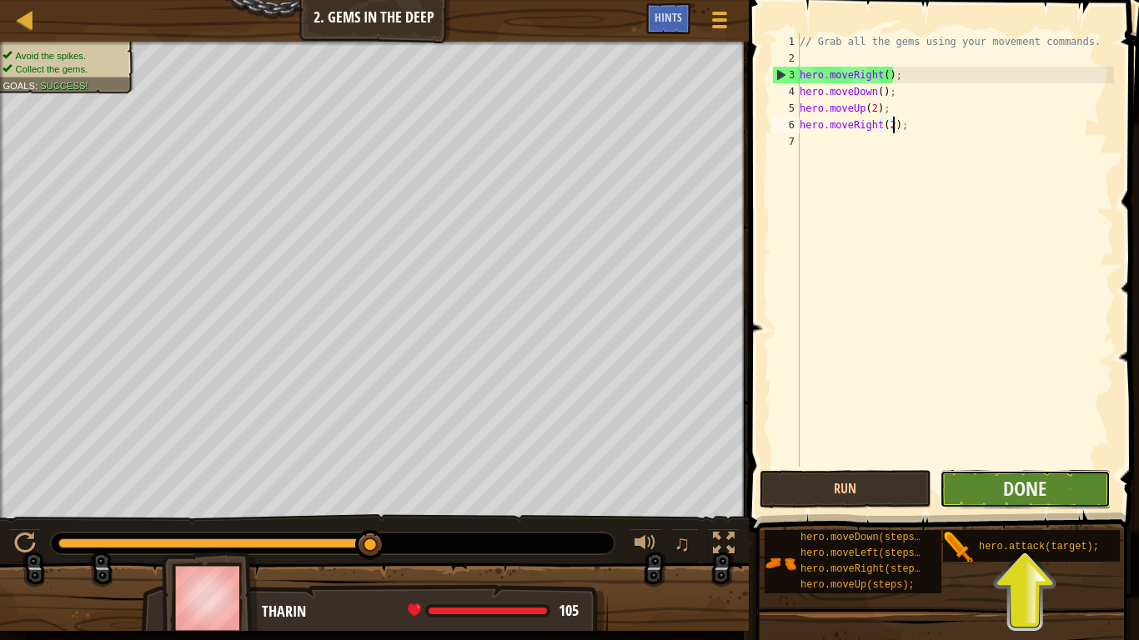
click at [1062, 495] on button "Done" at bounding box center [1025, 489] width 171 height 38
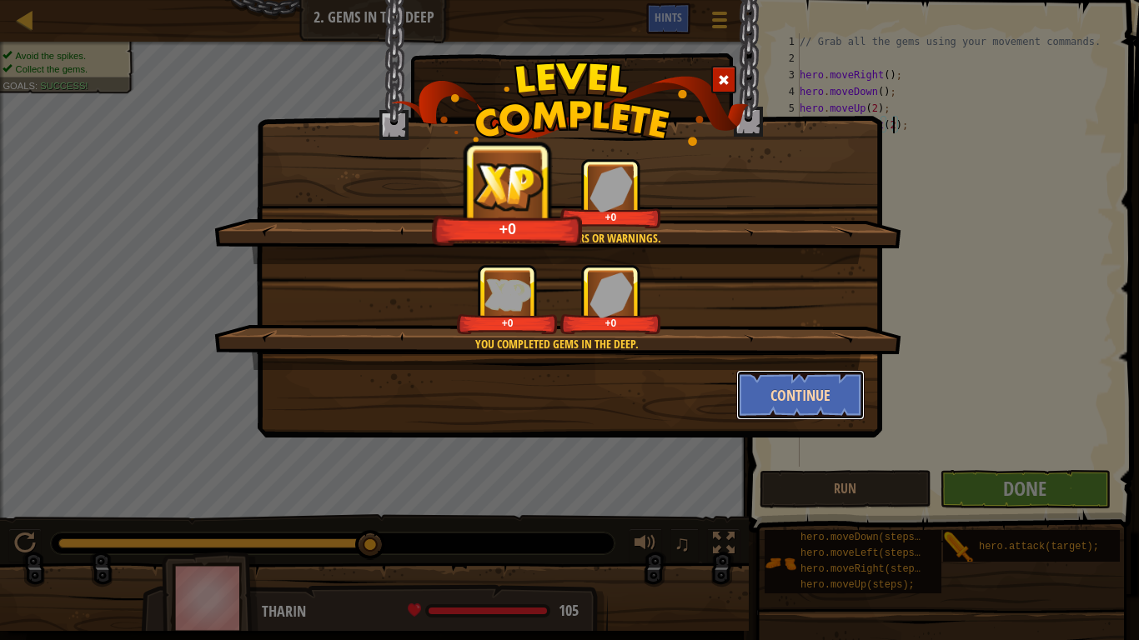
click at [825, 401] on button "Continue" at bounding box center [800, 395] width 129 height 50
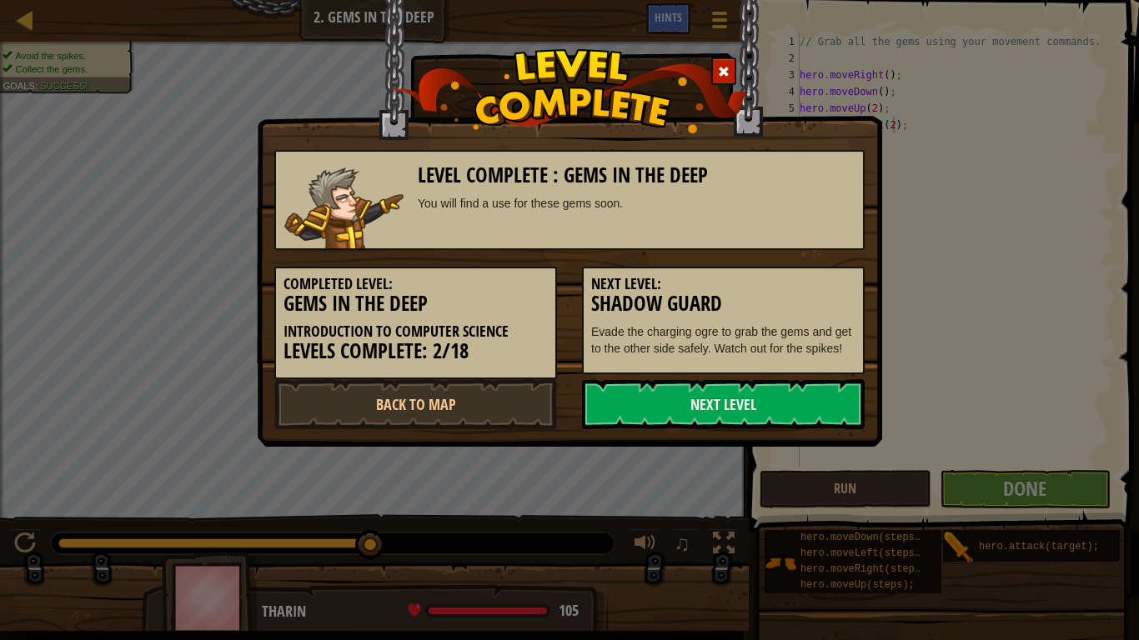
click at [835, 396] on link "Next Level" at bounding box center [723, 404] width 283 height 50
click at [819, 404] on link "Next Level" at bounding box center [723, 404] width 283 height 50
click at [830, 400] on link "Next Level" at bounding box center [723, 404] width 283 height 50
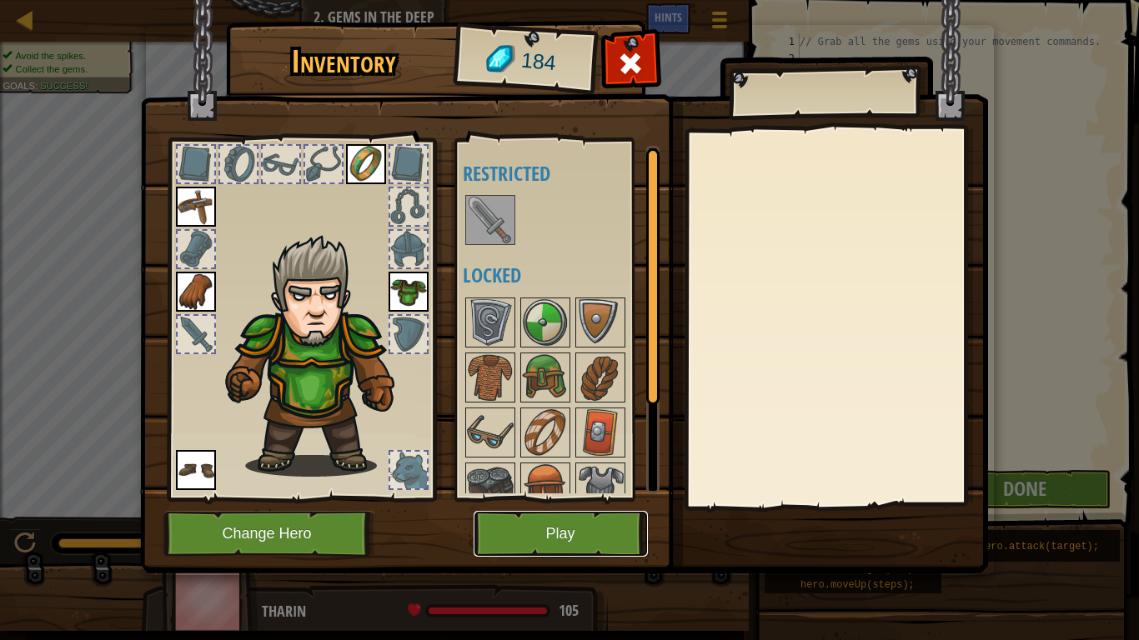
click at [578, 534] on button "Play" at bounding box center [561, 534] width 174 height 46
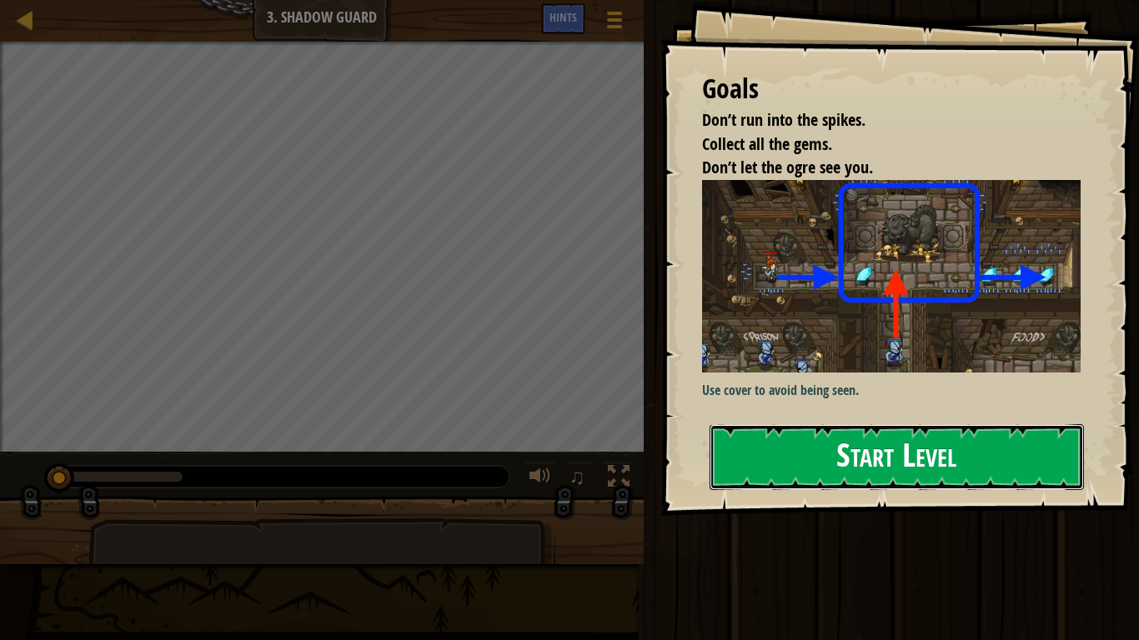
click at [757, 473] on button "Start Level" at bounding box center [897, 457] width 374 height 66
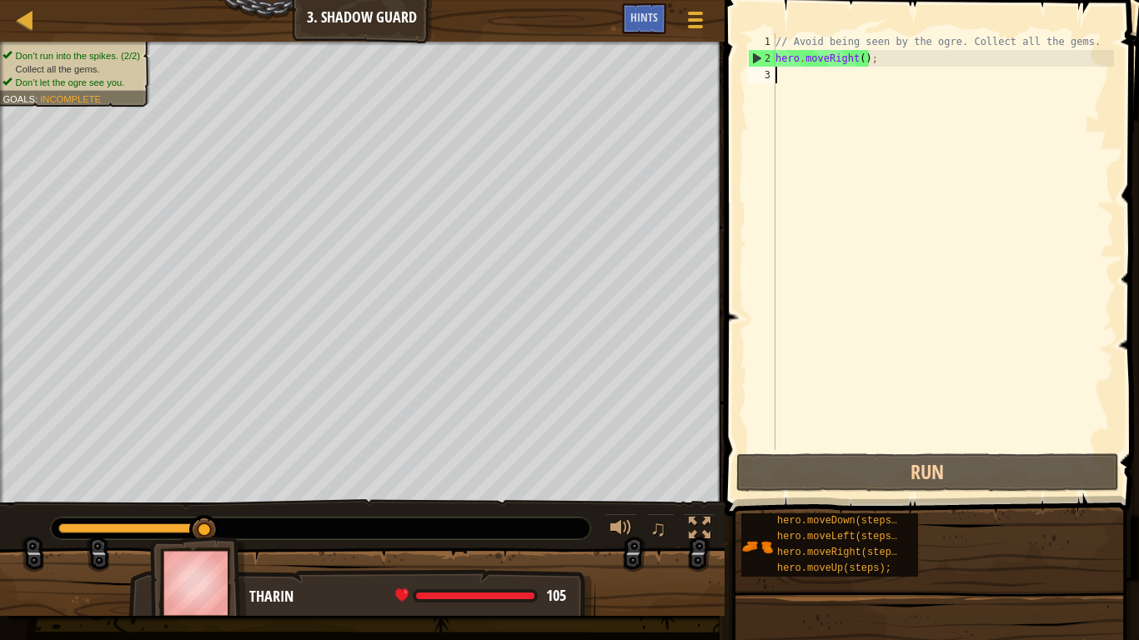
click at [862, 58] on div "// Avoid being seen by the ogre. Collect all the gems. hero . moveRight ( ) ;" at bounding box center [943, 258] width 342 height 450
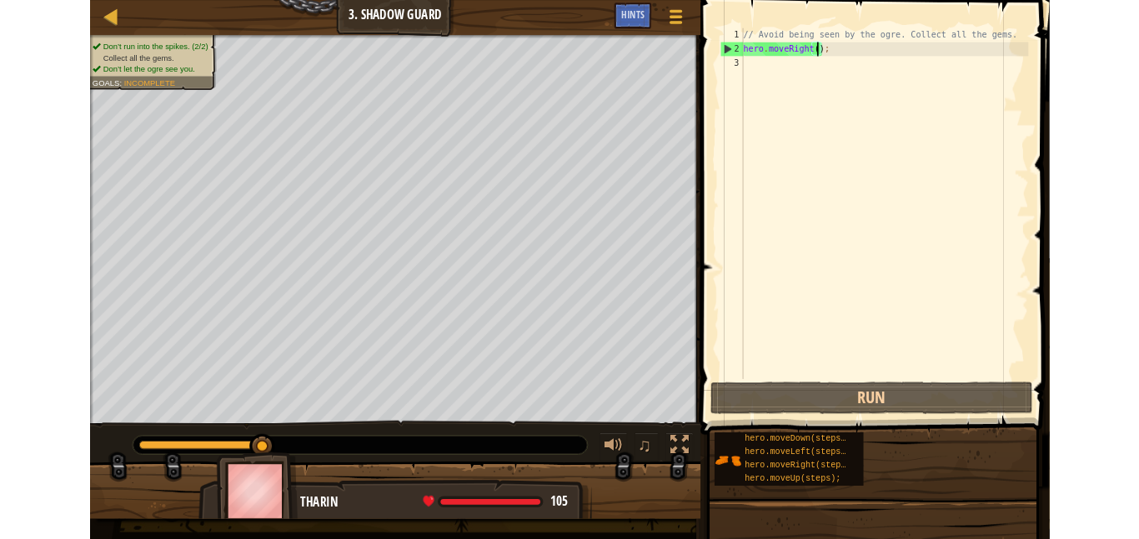
scroll to position [8, 13]
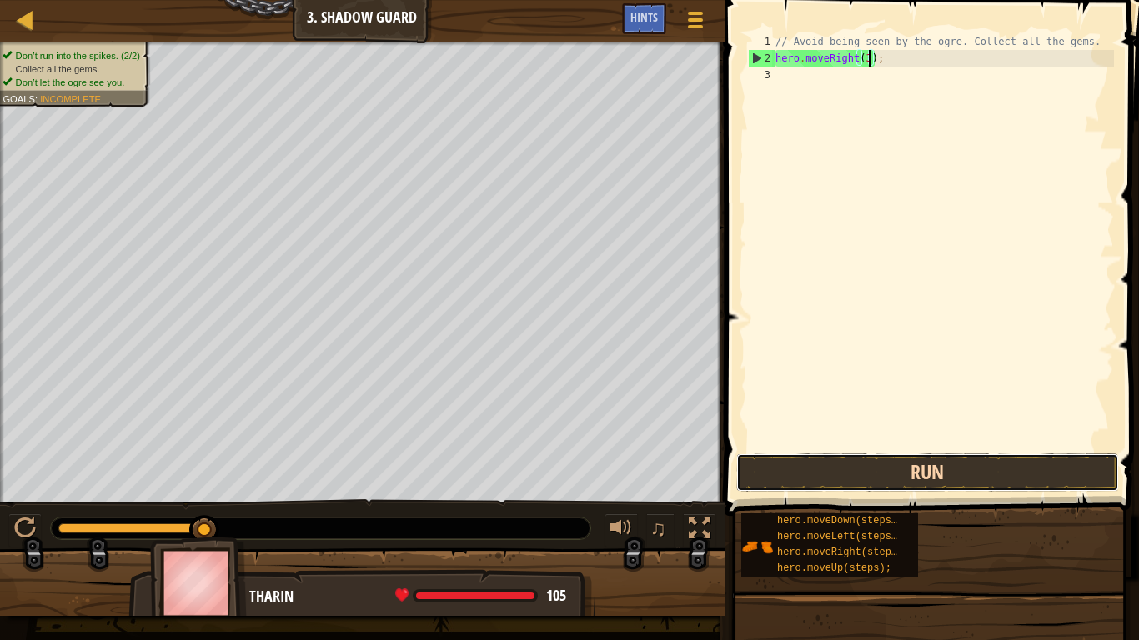
click at [1037, 467] on button "Run" at bounding box center [927, 473] width 383 height 38
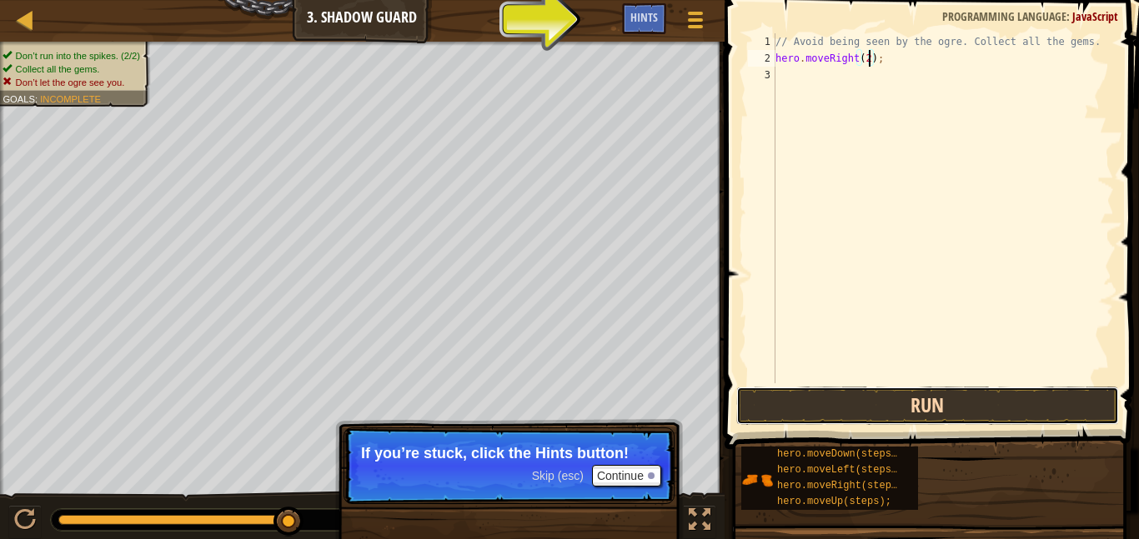
click at [919, 408] on button "Run" at bounding box center [927, 406] width 383 height 38
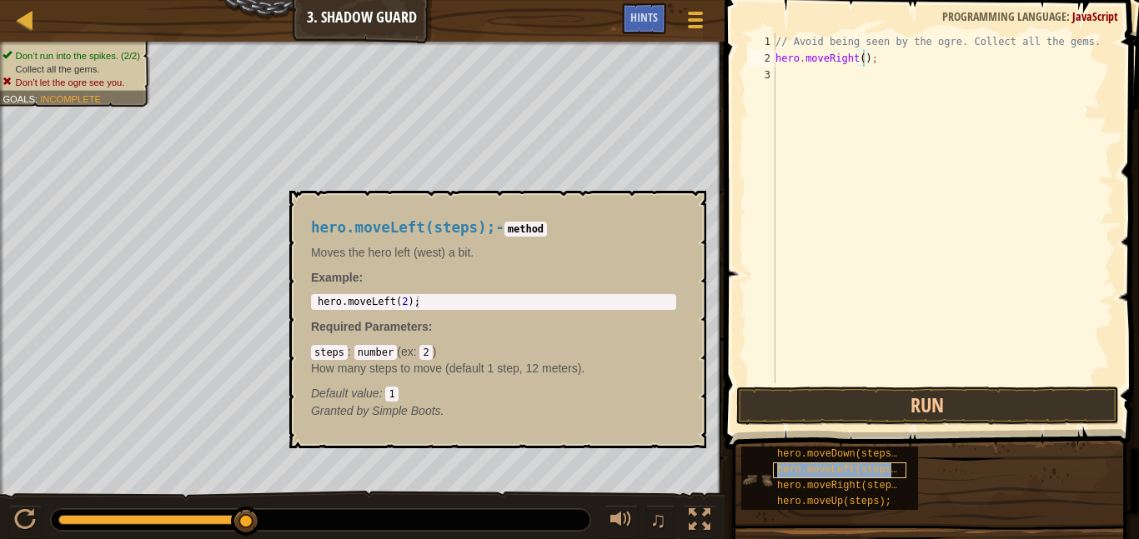
click at [815, 474] on span "hero.moveLeft(steps);" at bounding box center [840, 470] width 126 height 12
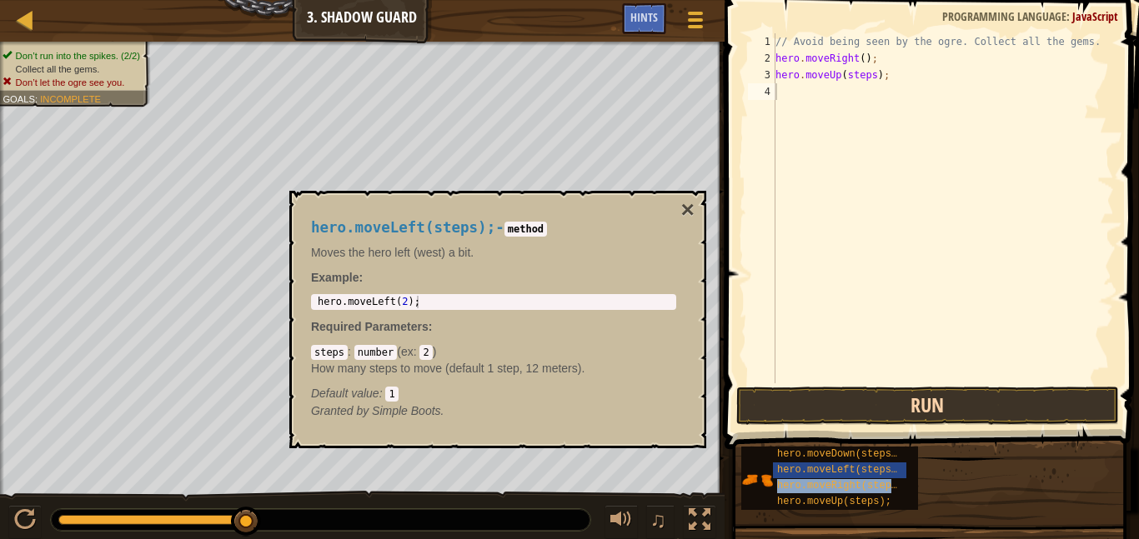
type textarea "hero.moveRight(steps);"
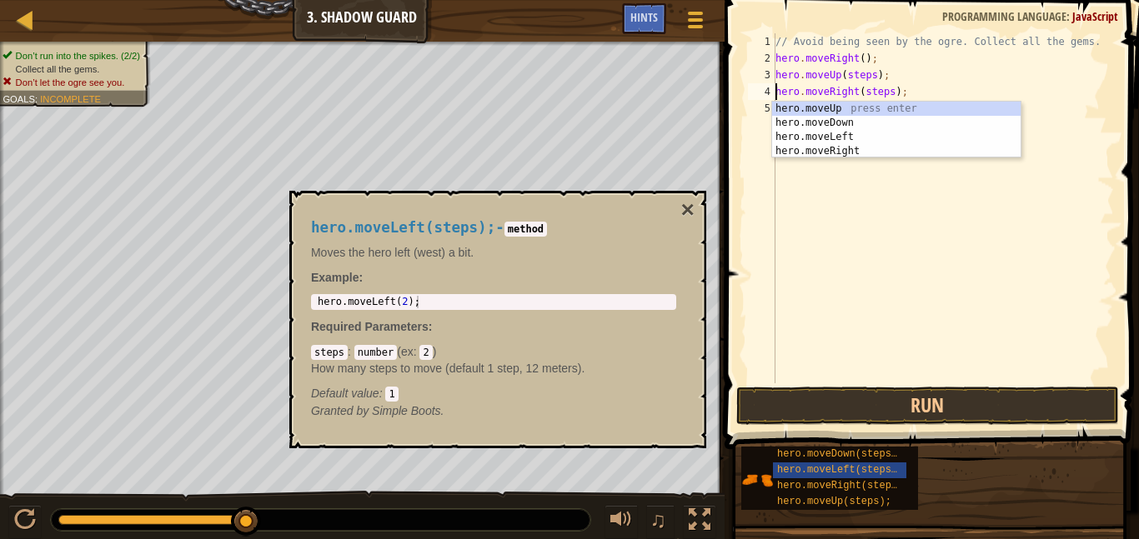
click at [855, 210] on div "// Avoid being seen by the ogre. Collect all the gems. hero . moveRight ( ) ; h…" at bounding box center [943, 225] width 342 height 384
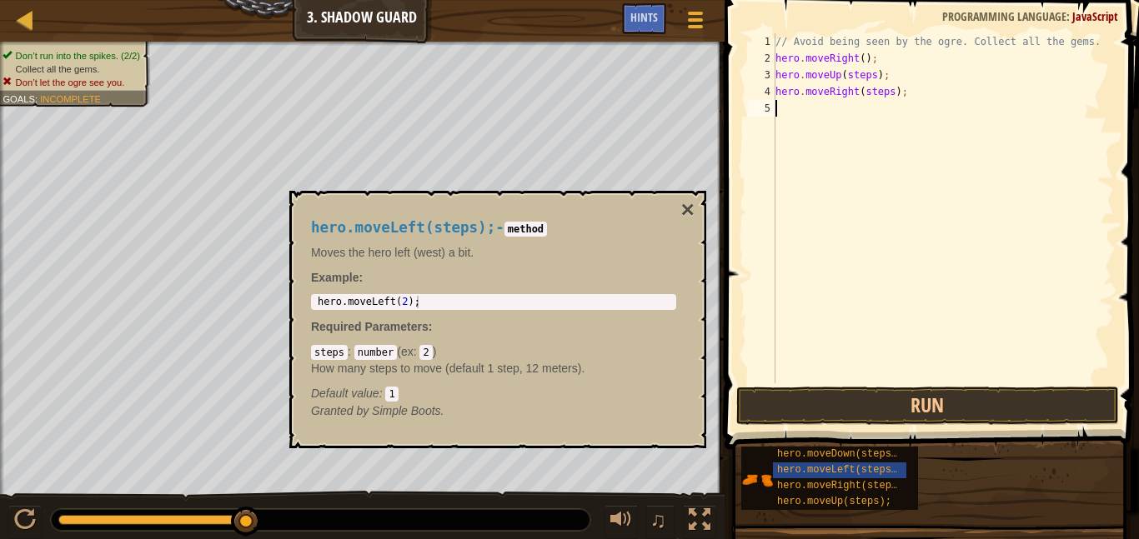
scroll to position [8, 0]
click at [685, 207] on button "×" at bounding box center [687, 209] width 13 height 23
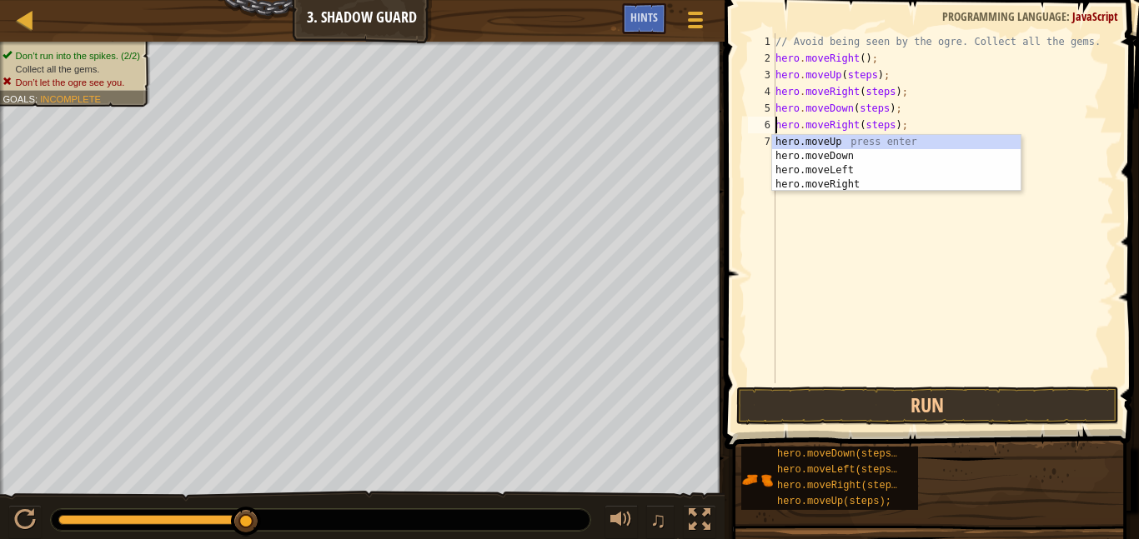
click at [893, 124] on div "// Avoid being seen by the ogre. Collect all the gems. hero . moveRight ( ) ; h…" at bounding box center [943, 225] width 342 height 384
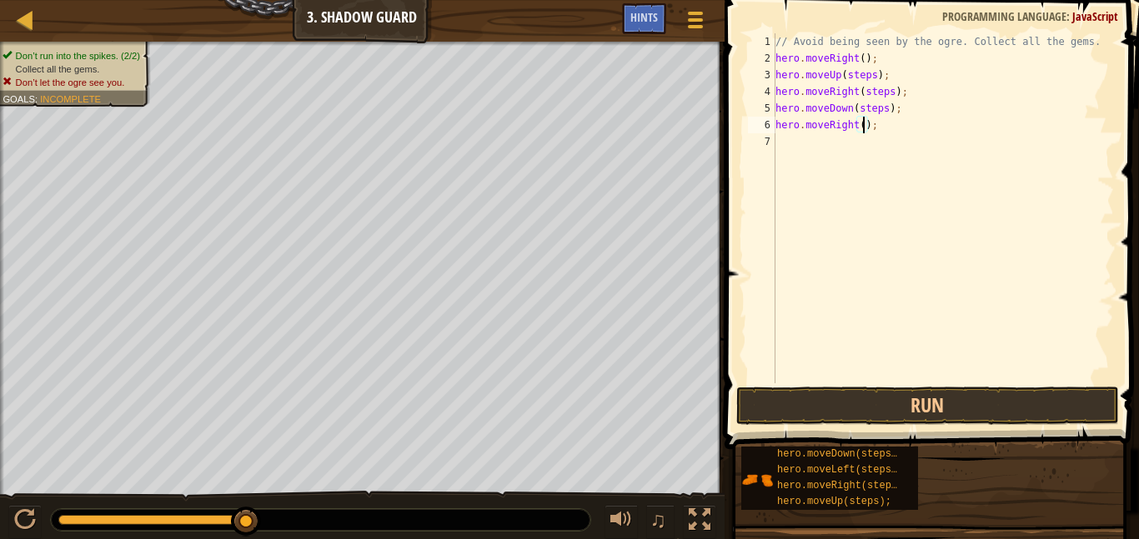
click at [885, 105] on div "// Avoid being seen by the ogre. Collect all the gems. hero . moveRight ( ) ; h…" at bounding box center [943, 225] width 342 height 384
click at [894, 93] on div "// Avoid being seen by the ogre. Collect all the gems. hero . moveRight ( ) ; h…" at bounding box center [943, 225] width 342 height 384
click at [875, 75] on div "// Avoid being seen by the ogre. Collect all the gems. hero . moveRight ( ) ; h…" at bounding box center [943, 225] width 342 height 384
type textarea "hero.moveUp();"
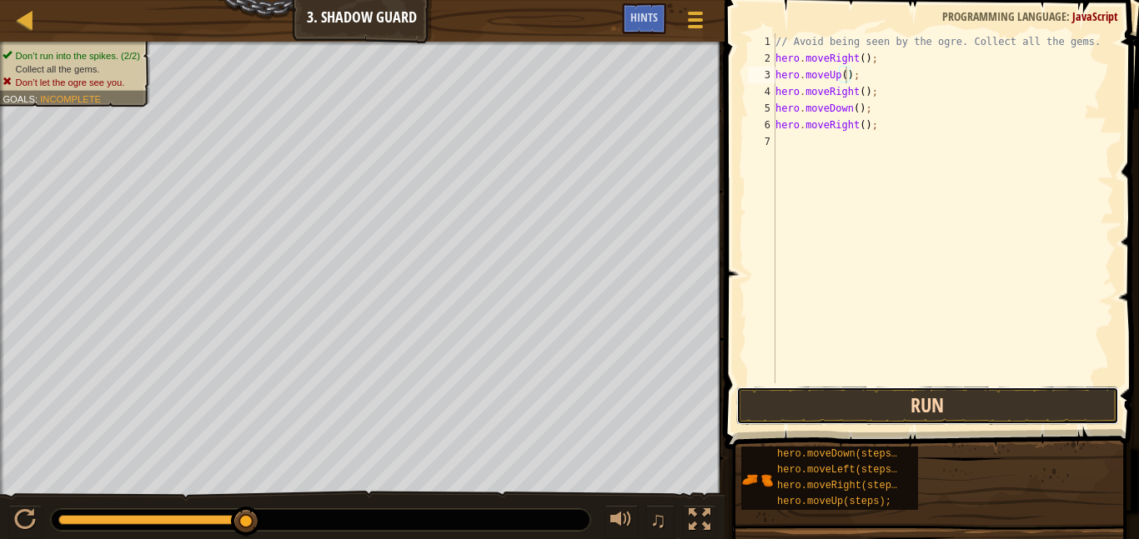
click at [840, 421] on button "Run" at bounding box center [927, 406] width 383 height 38
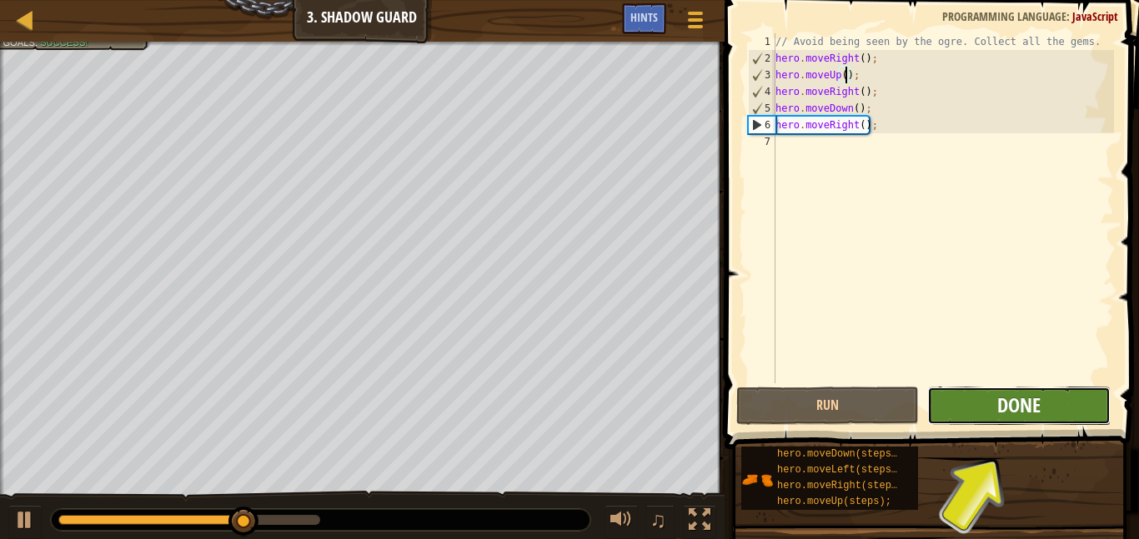
click at [1036, 409] on span "Done" at bounding box center [1018, 405] width 43 height 27
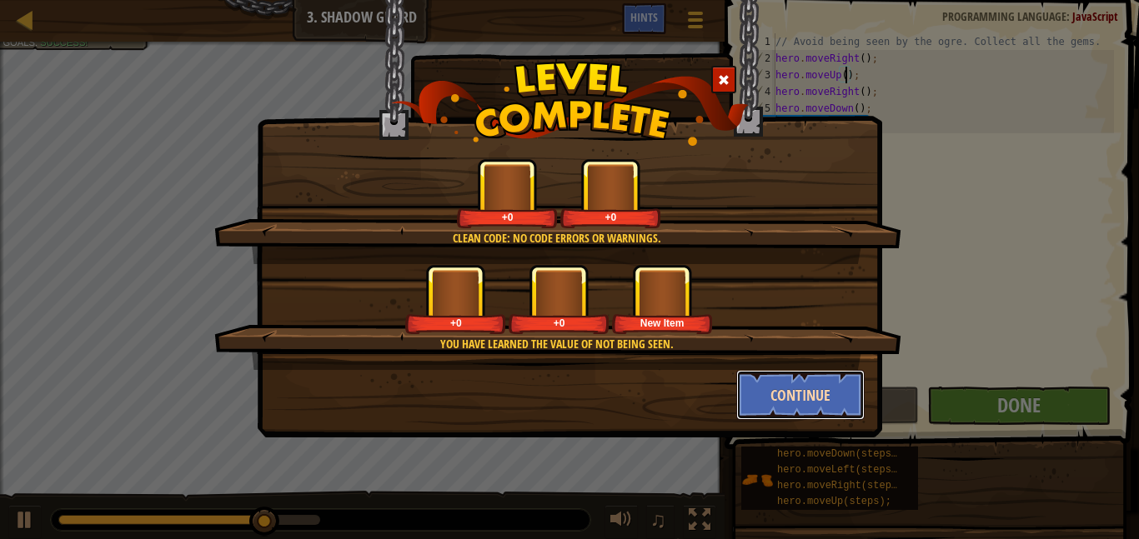
click at [814, 396] on button "Continue" at bounding box center [800, 395] width 129 height 50
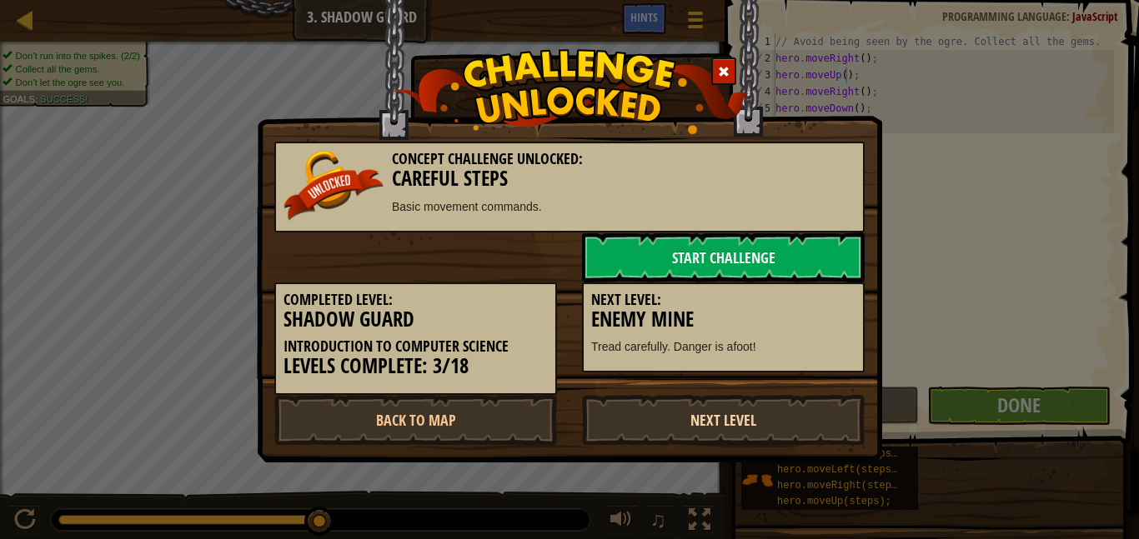
click at [800, 404] on link "Next Level" at bounding box center [723, 420] width 283 height 50
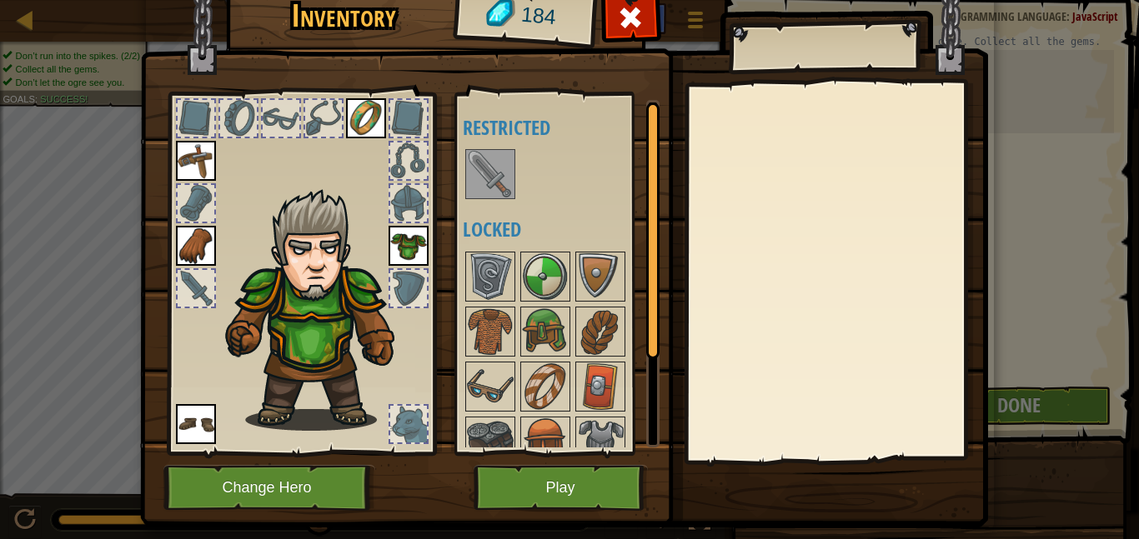
click at [493, 191] on img at bounding box center [490, 174] width 47 height 47
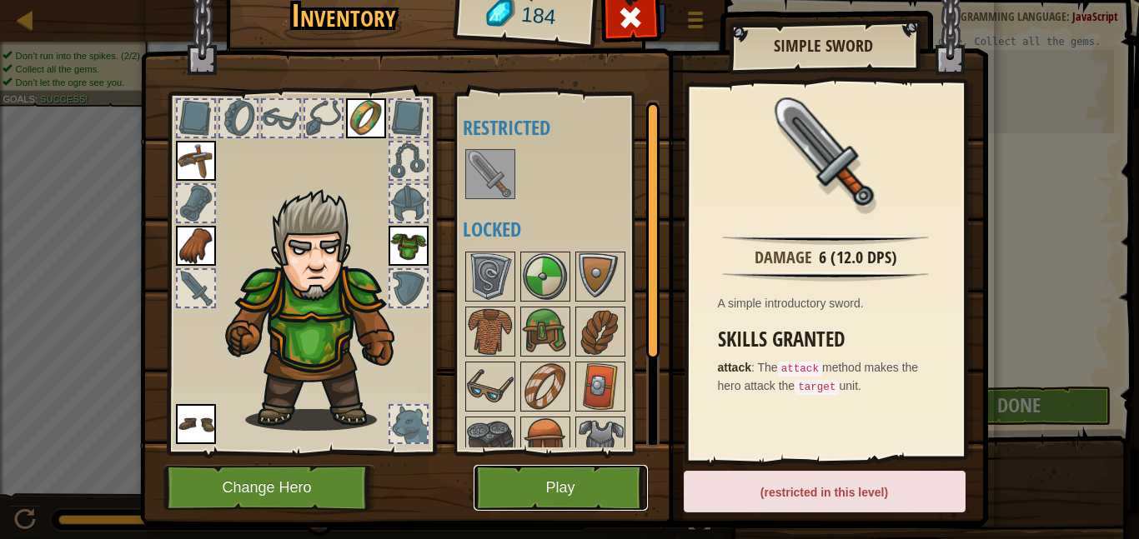
click at [510, 487] on button "Play" at bounding box center [561, 488] width 174 height 46
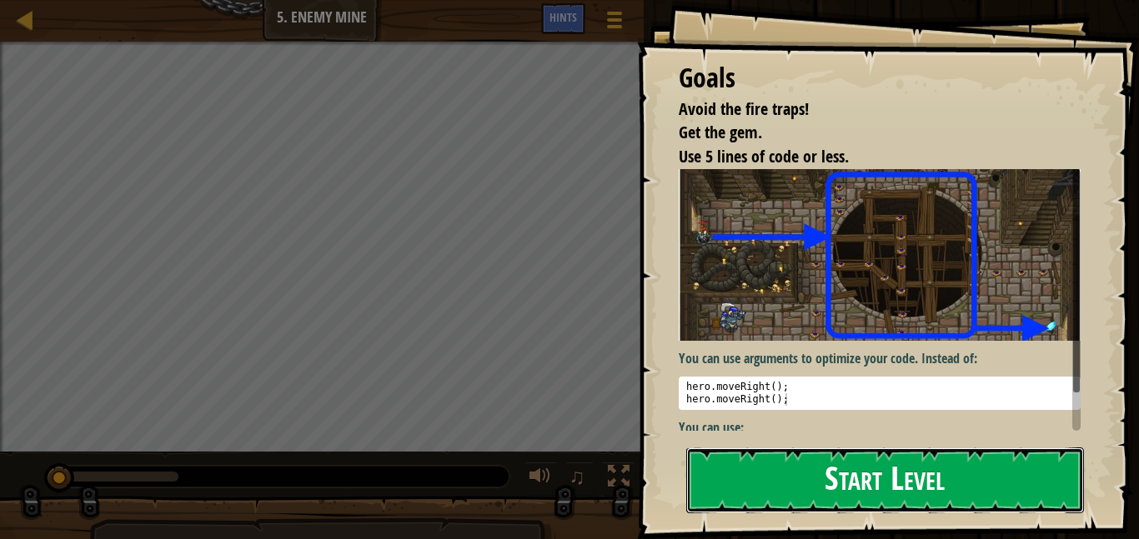
click at [776, 475] on button "Start Level" at bounding box center [885, 481] width 398 height 66
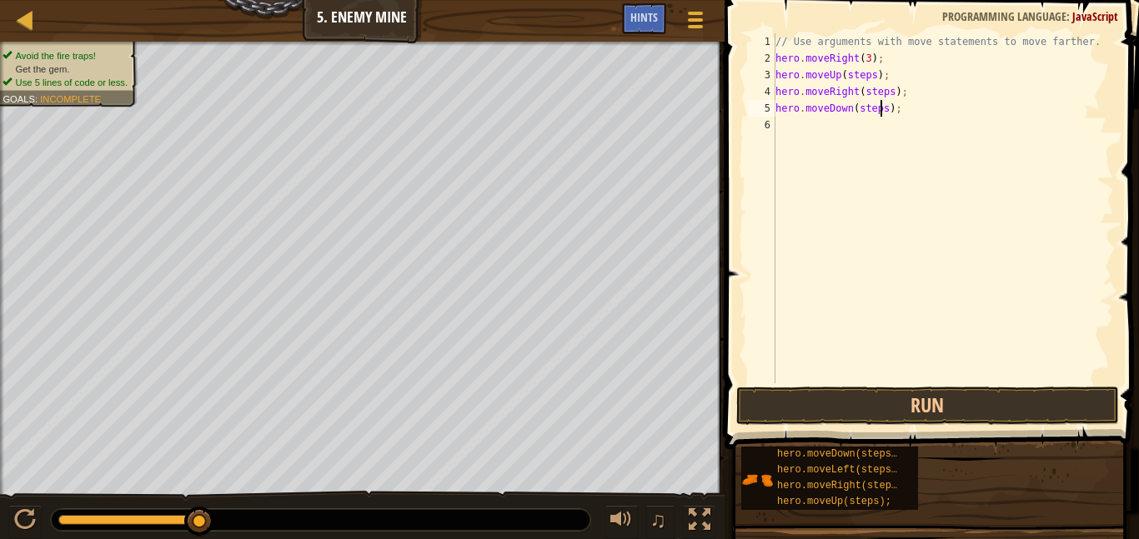
click at [881, 108] on div "// Use arguments with move statements to move farther. hero . moveRight ( 3 ) ;…" at bounding box center [943, 225] width 342 height 384
click at [887, 109] on div "// Use arguments with move statements to move farther. hero . moveRight ( 3 ) ;…" at bounding box center [943, 225] width 342 height 384
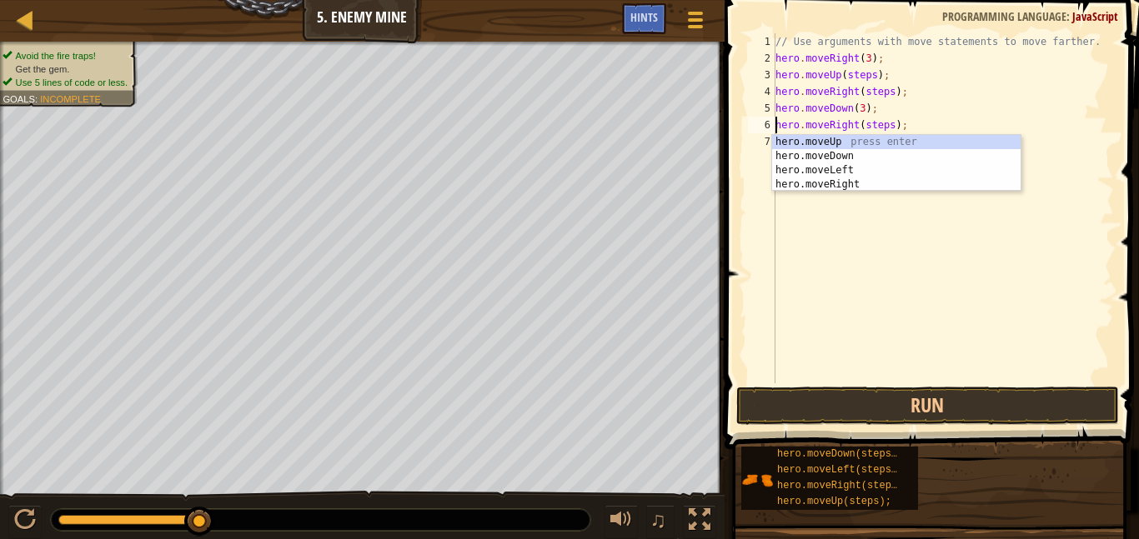
click at [892, 128] on div "// Use arguments with move statements to move farther. hero . moveRight ( 3 ) ;…" at bounding box center [943, 225] width 342 height 384
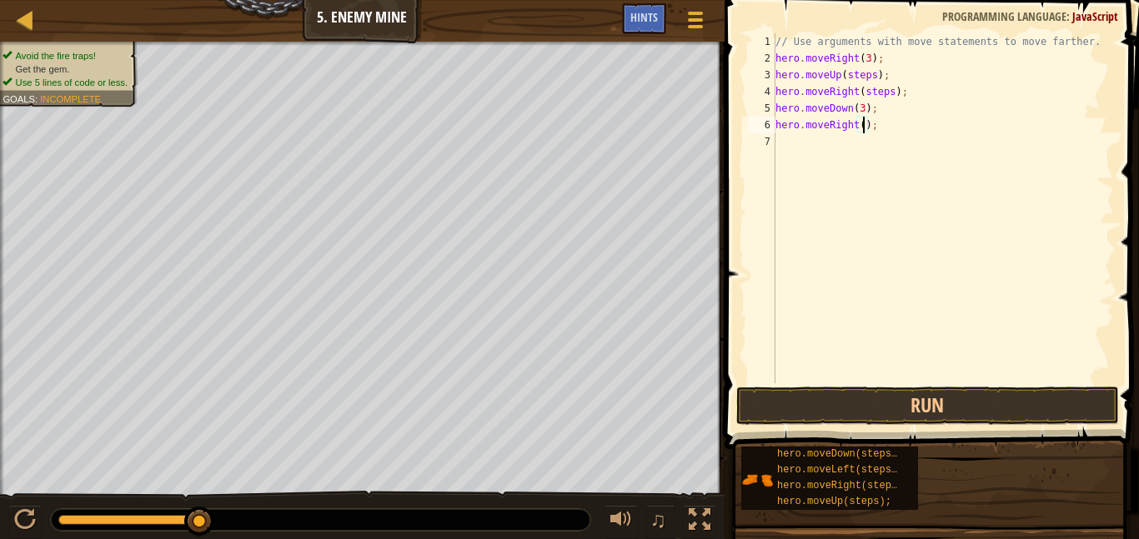
scroll to position [8, 13]
click at [890, 91] on div "// Use arguments with move statements to move farther. hero . moveRight ( 3 ) ;…" at bounding box center [943, 225] width 342 height 384
click at [873, 68] on div "// Use arguments with move statements to move farther. hero . moveRight ( 3 ) ;…" at bounding box center [943, 225] width 342 height 384
type textarea "hero.moveUp();"
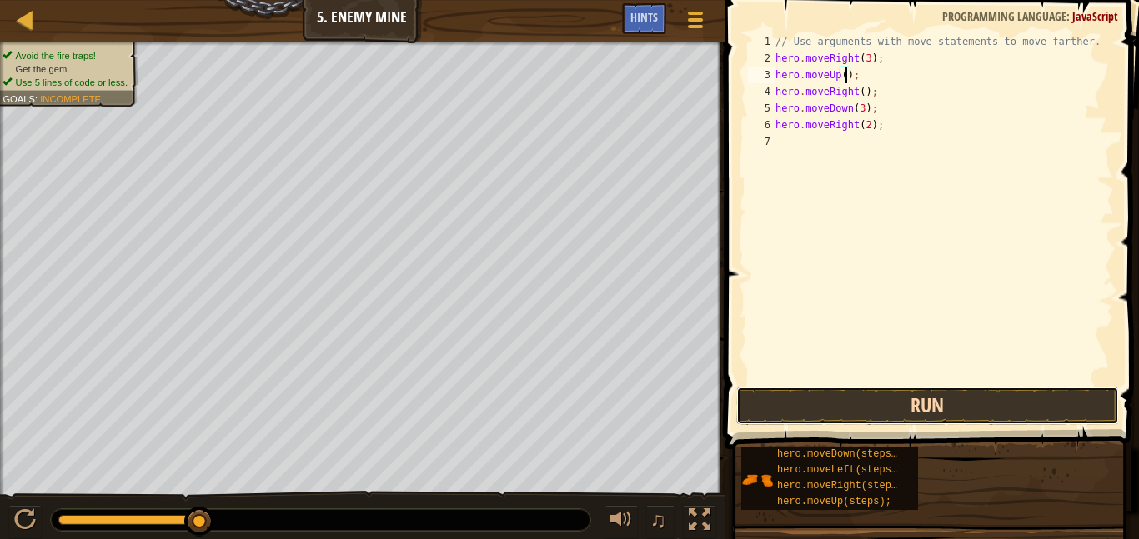
click at [839, 387] on button "Run" at bounding box center [927, 406] width 383 height 38
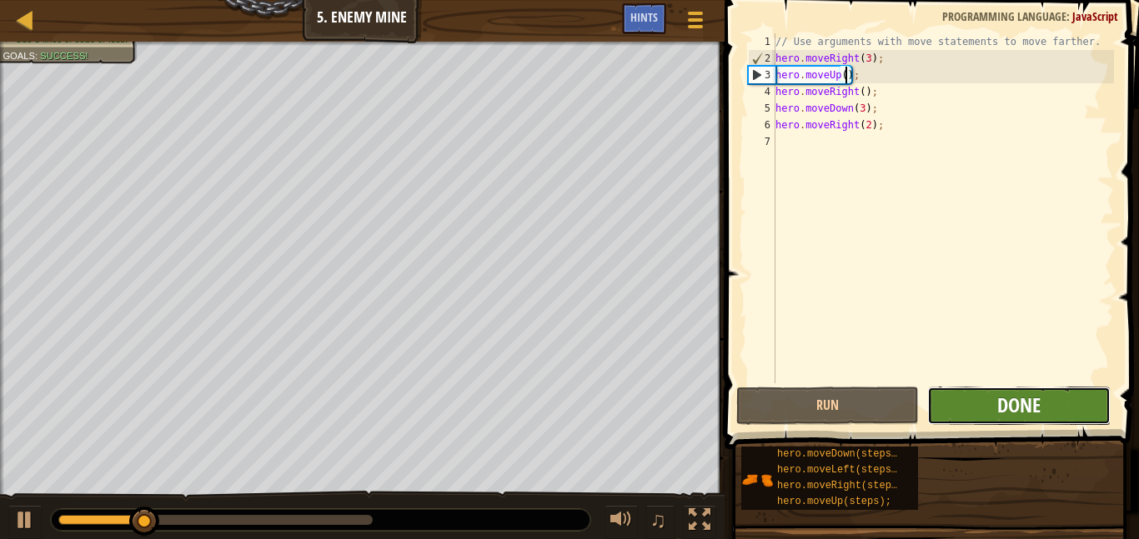
click at [1039, 403] on span "Done" at bounding box center [1018, 405] width 43 height 27
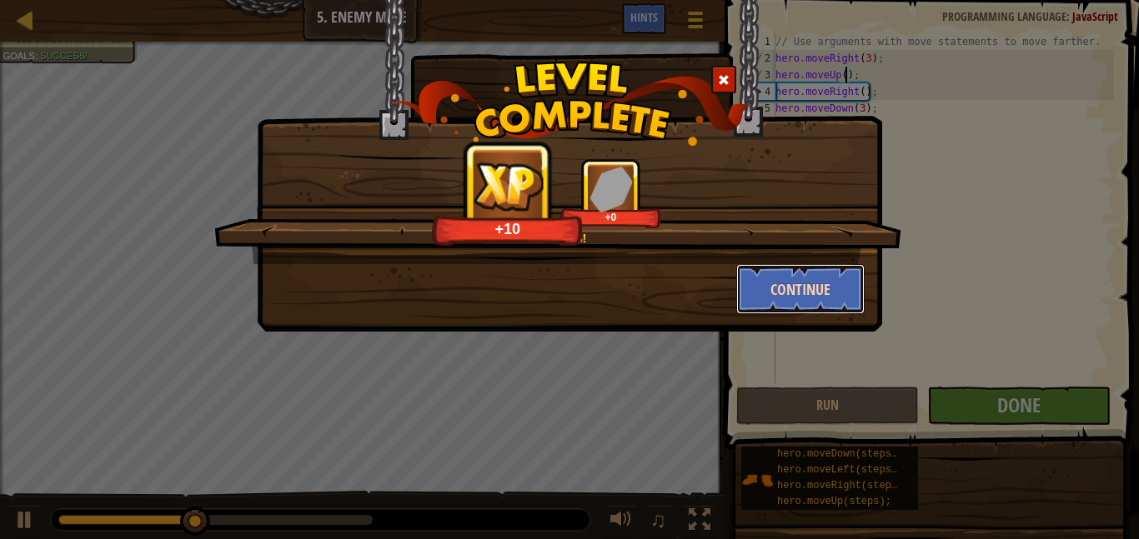
click at [803, 278] on button "Continue" at bounding box center [800, 289] width 129 height 50
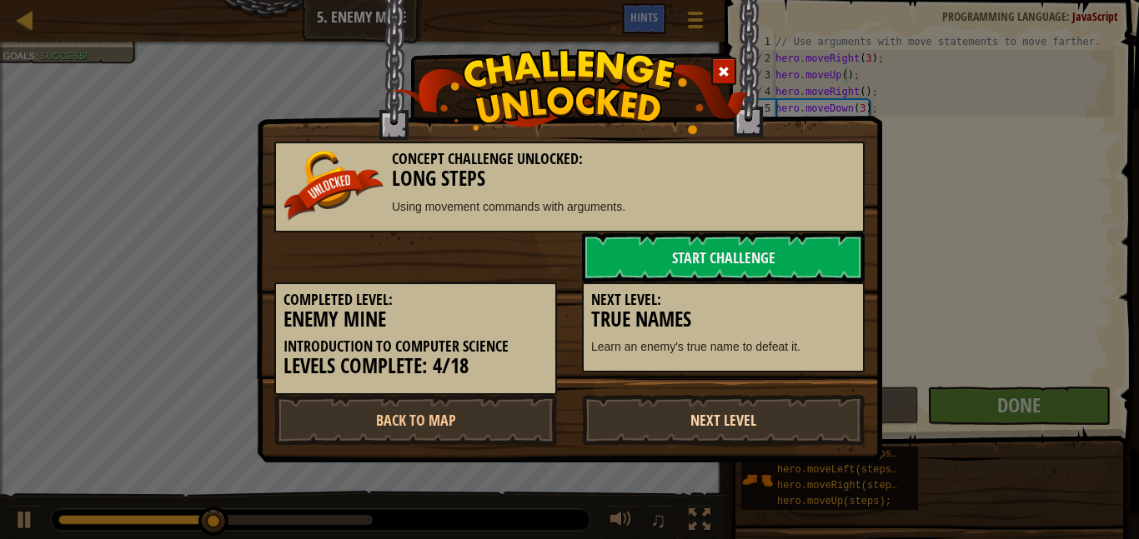
click at [725, 413] on link "Next Level" at bounding box center [723, 420] width 283 height 50
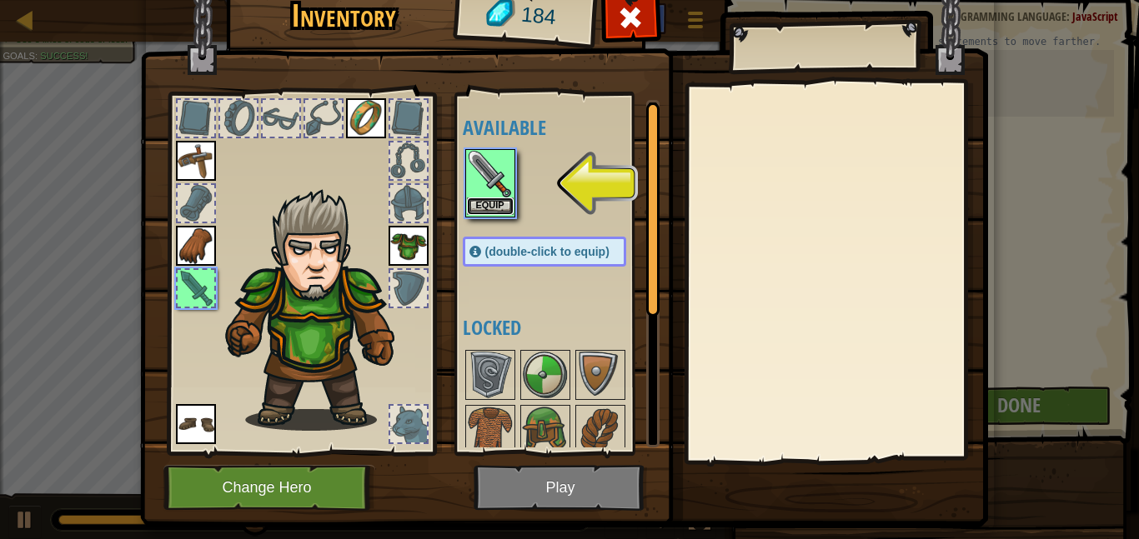
click at [486, 207] on button "Equip" at bounding box center [490, 207] width 47 height 18
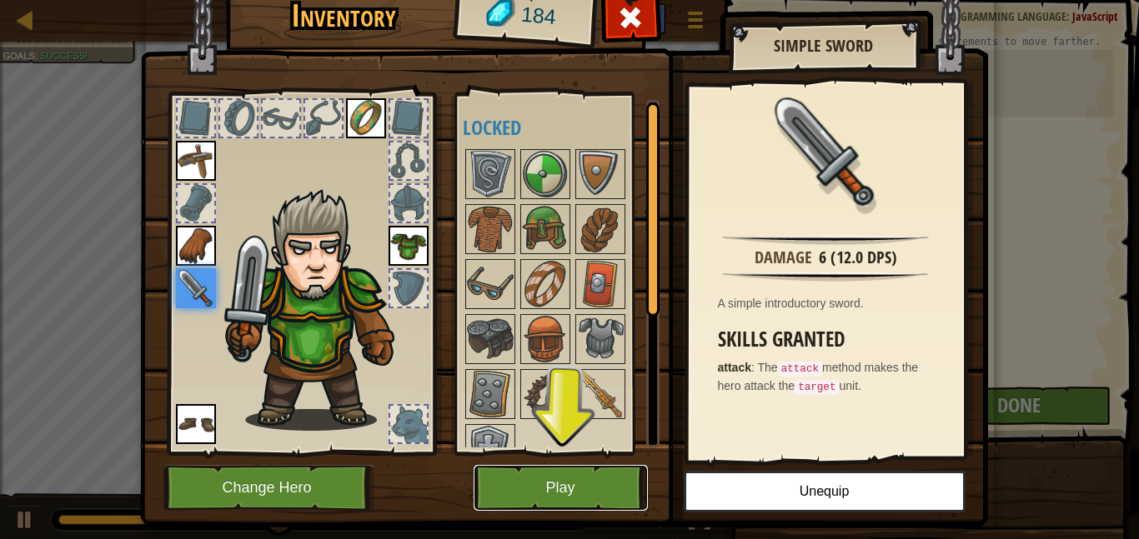
click at [512, 487] on button "Play" at bounding box center [561, 488] width 174 height 46
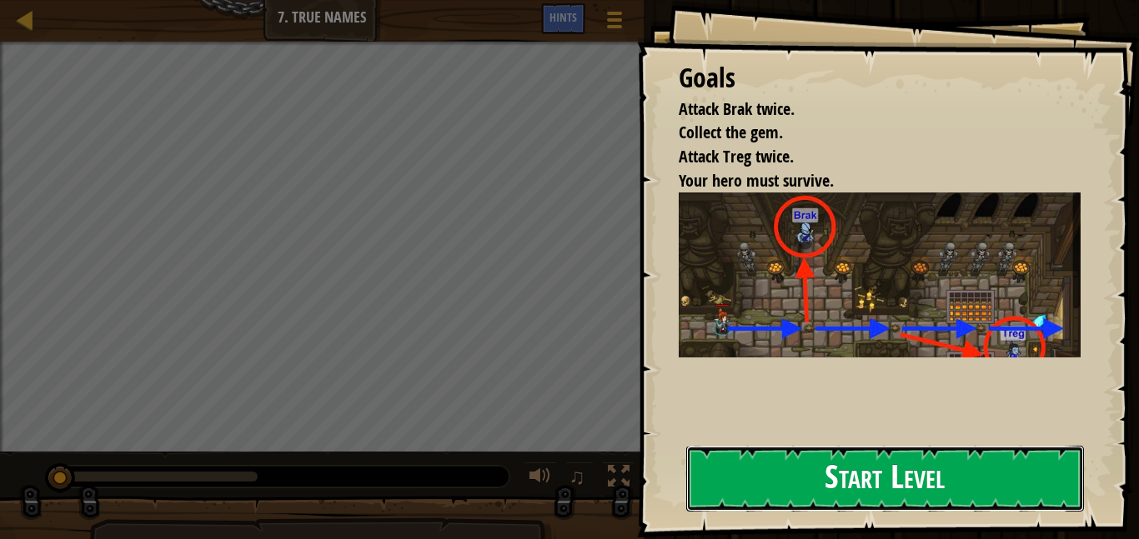
click at [780, 460] on button "Start Level" at bounding box center [885, 479] width 398 height 66
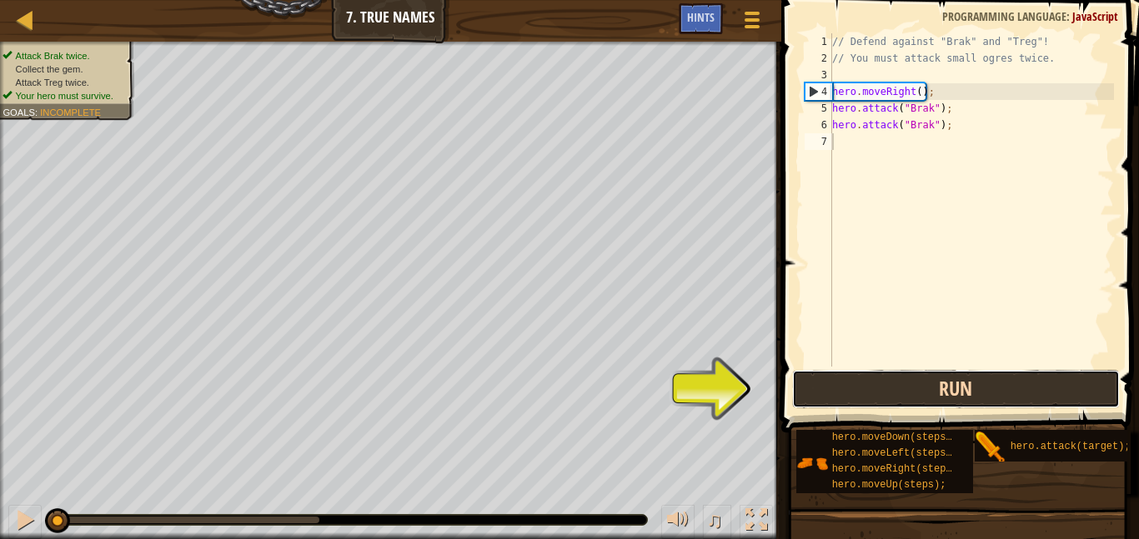
click at [939, 375] on button "Run" at bounding box center [956, 389] width 328 height 38
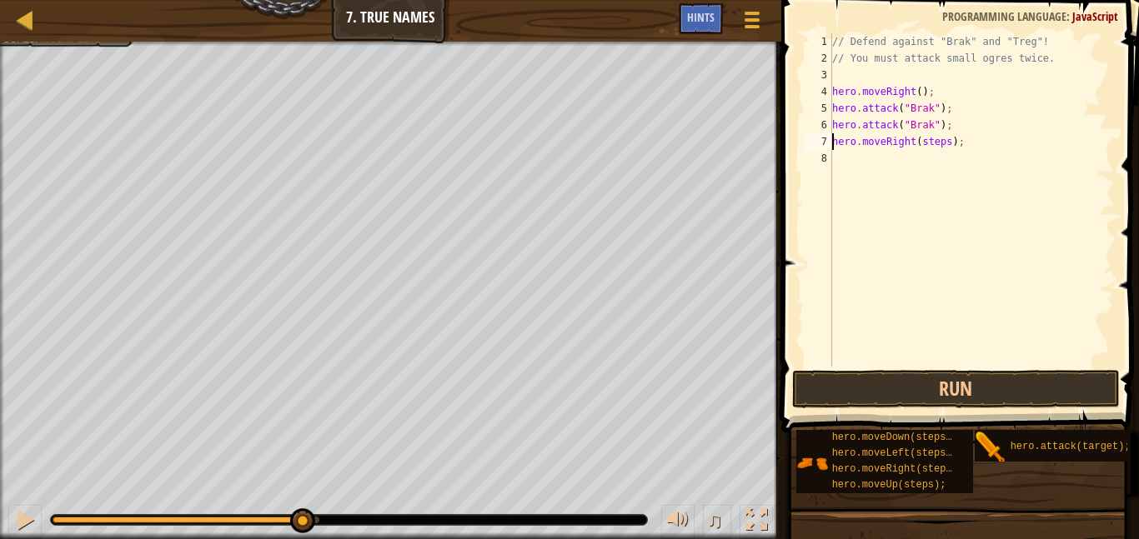
click at [946, 147] on div "// Defend against "Brak" and "Treg"! // You must attack small ogres twice. hero…" at bounding box center [971, 216] width 285 height 367
click at [935, 160] on div "// Defend against "Brak" and "Treg"! // You must attack small ogres twice. hero…" at bounding box center [971, 216] width 285 height 367
click at [970, 152] on div "// Defend against "Brak" and "Treg"! // You must attack small ogres twice. hero…" at bounding box center [971, 216] width 285 height 367
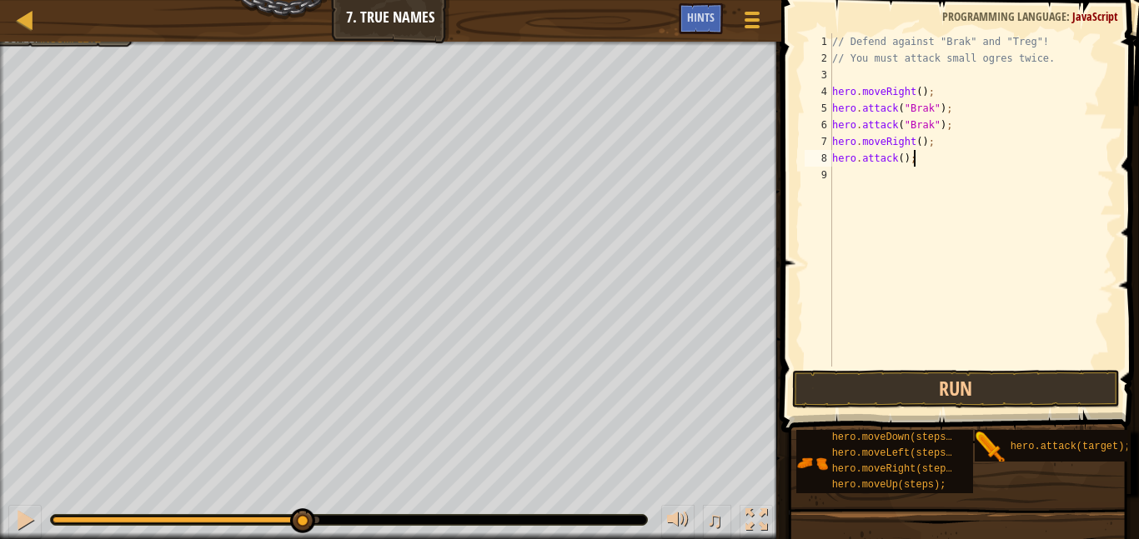
click at [900, 160] on div "// Defend against "Brak" and "Treg"! // You must attack small ogres twice. hero…" at bounding box center [971, 216] width 285 height 367
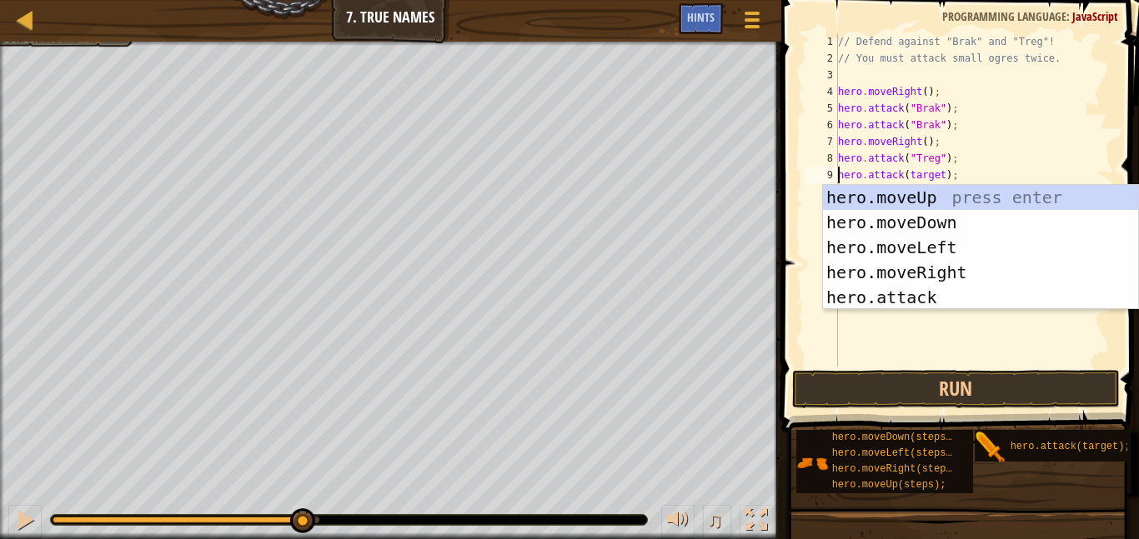
click at [927, 172] on div "// Defend against "Brak" and "Treg"! // You must attack small ogres twice. hero…" at bounding box center [974, 216] width 279 height 367
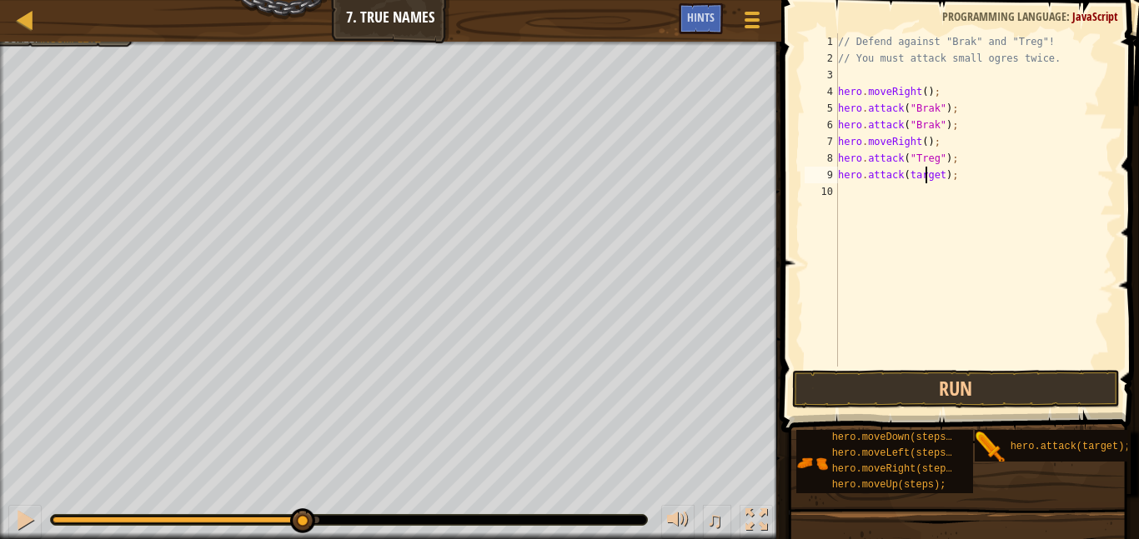
click at [927, 172] on div "// Defend against "Brak" and "Treg"! // You must attack small ogres twice. hero…" at bounding box center [974, 216] width 279 height 367
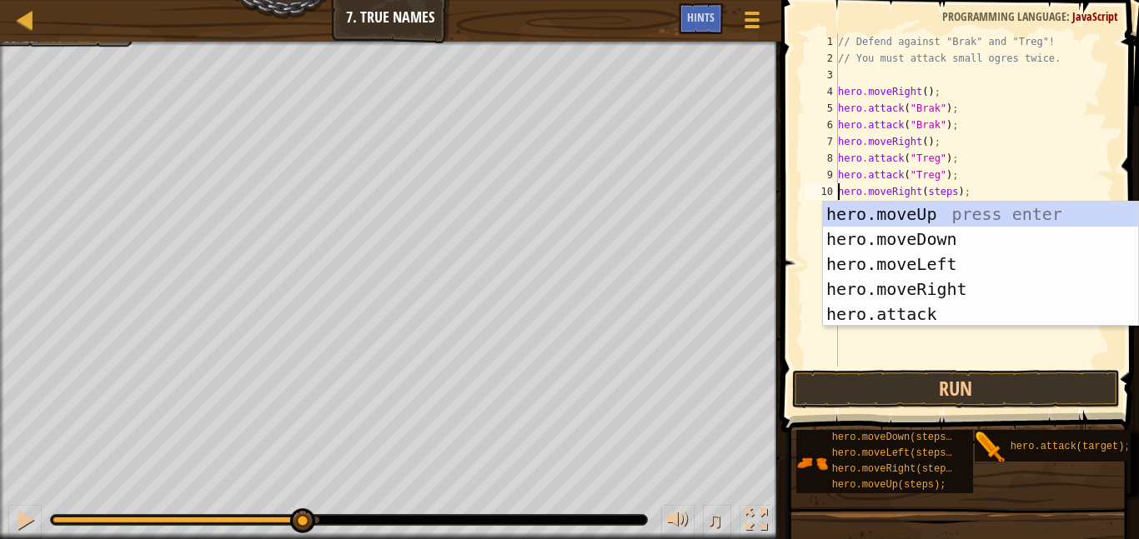
click at [948, 185] on div "// Defend against "Brak" and "Treg"! // You must attack small ogres twice. hero…" at bounding box center [974, 216] width 279 height 367
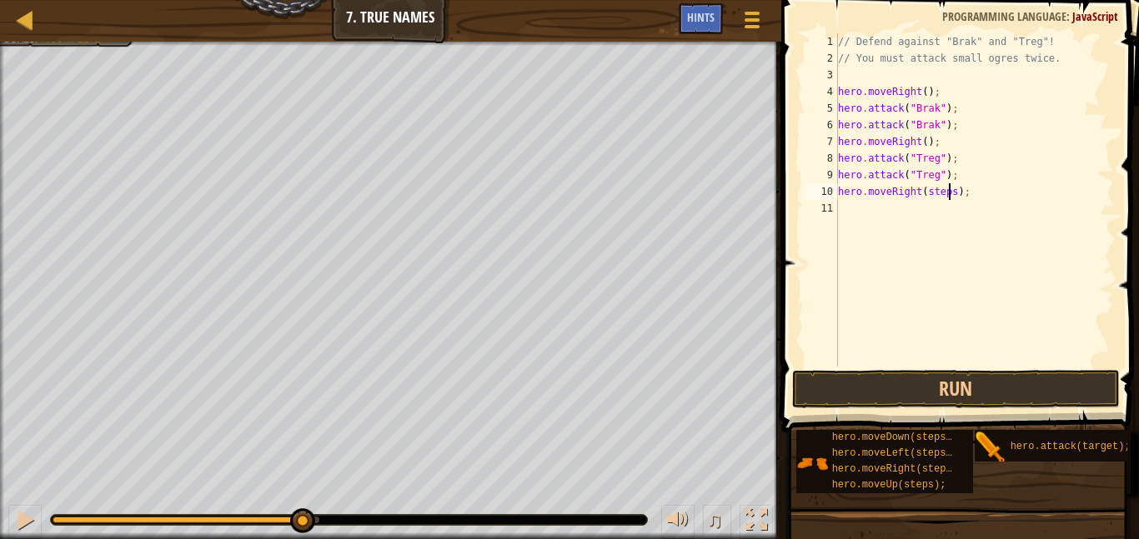
click at [954, 189] on div "// Defend against "Brak" and "Treg"! // You must attack small ogres twice. hero…" at bounding box center [974, 216] width 279 height 367
click at [1051, 397] on button "Run" at bounding box center [956, 389] width 328 height 38
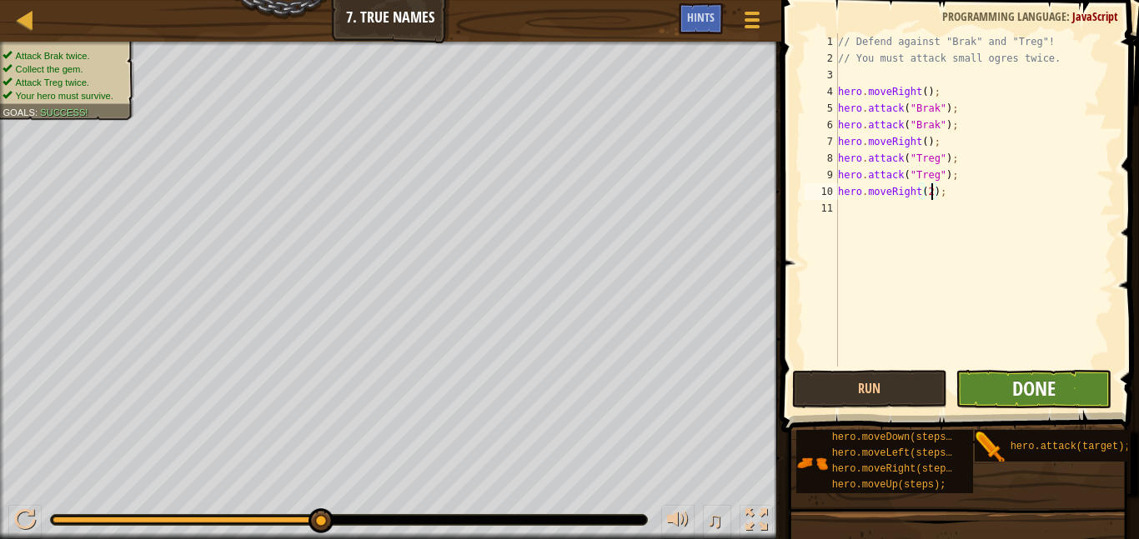
type textarea "hero.moveRight(2);"
click at [1043, 391] on span "Done" at bounding box center [1033, 388] width 43 height 27
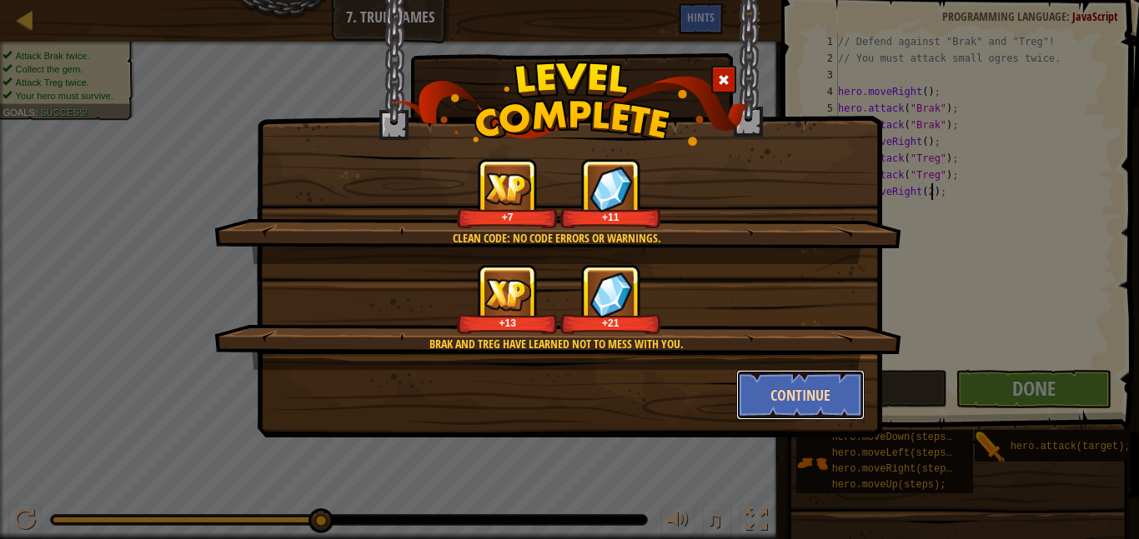
click at [800, 416] on button "Continue" at bounding box center [800, 395] width 129 height 50
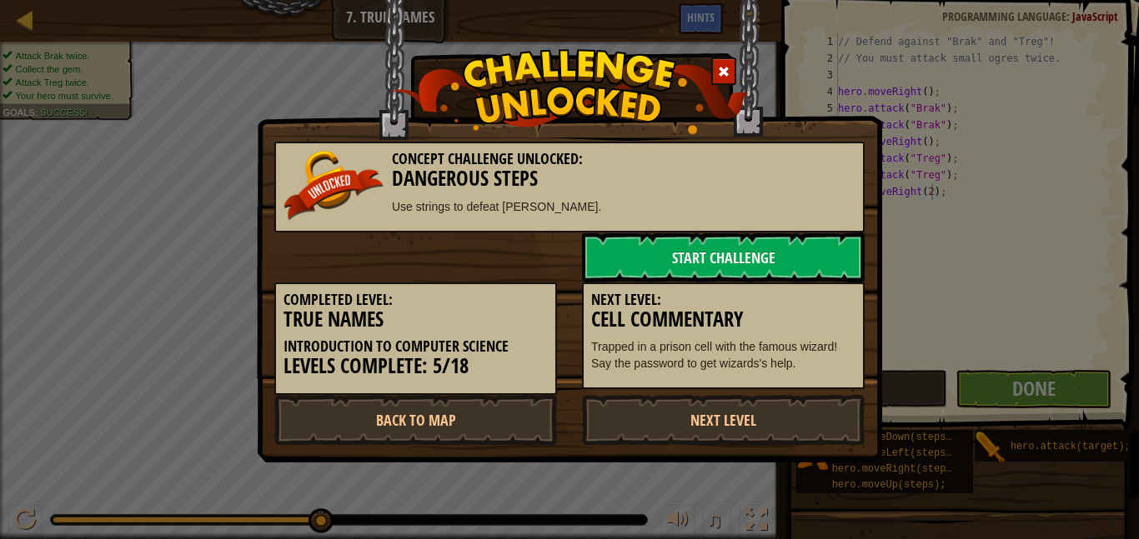
click at [818, 370] on p "Trapped in a prison cell with the famous wizard! Say the password to get wizard…" at bounding box center [723, 355] width 264 height 33
click at [770, 429] on link "Next Level" at bounding box center [723, 420] width 283 height 50
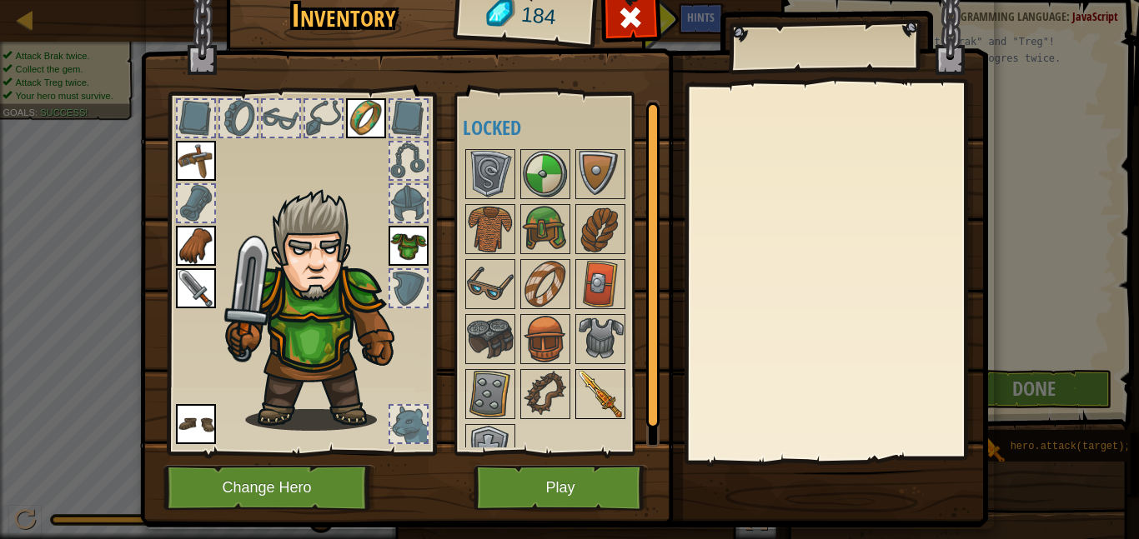
click at [597, 391] on img at bounding box center [600, 394] width 47 height 47
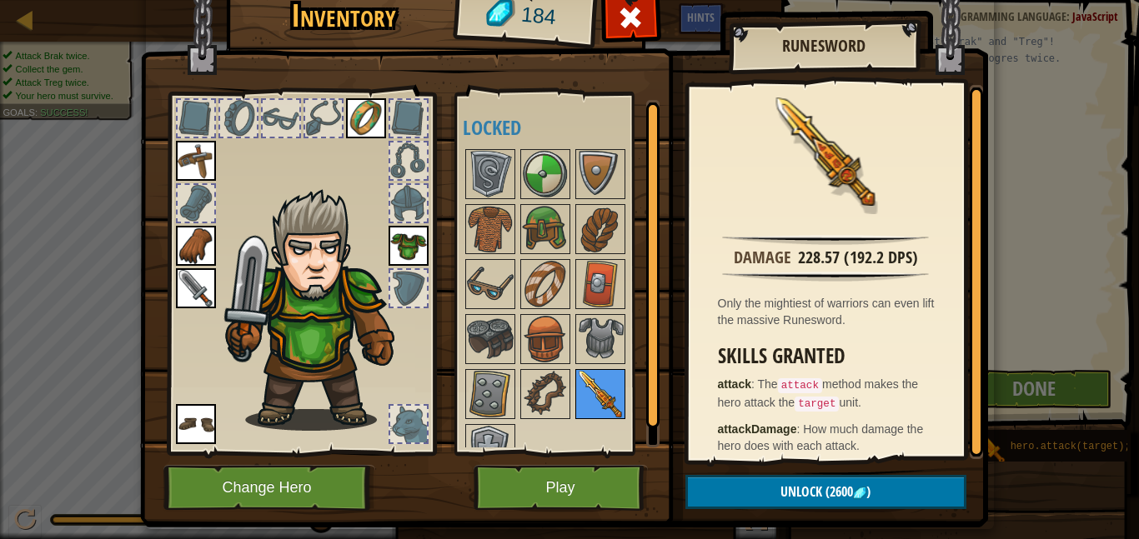
click at [592, 394] on img at bounding box center [600, 394] width 47 height 47
click at [609, 469] on button "Play" at bounding box center [561, 488] width 174 height 46
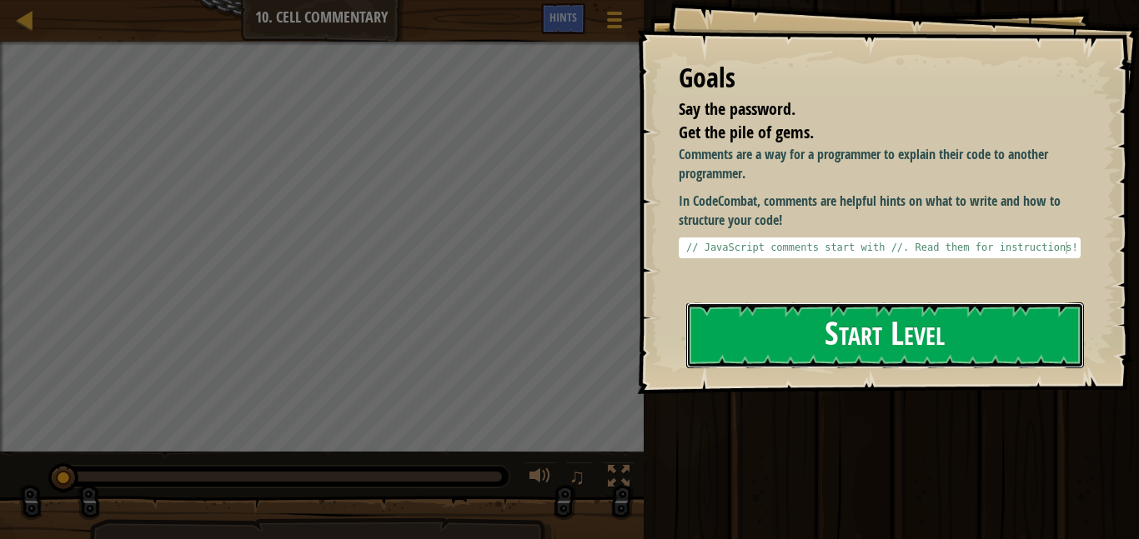
click at [977, 303] on button "Start Level" at bounding box center [885, 336] width 398 height 66
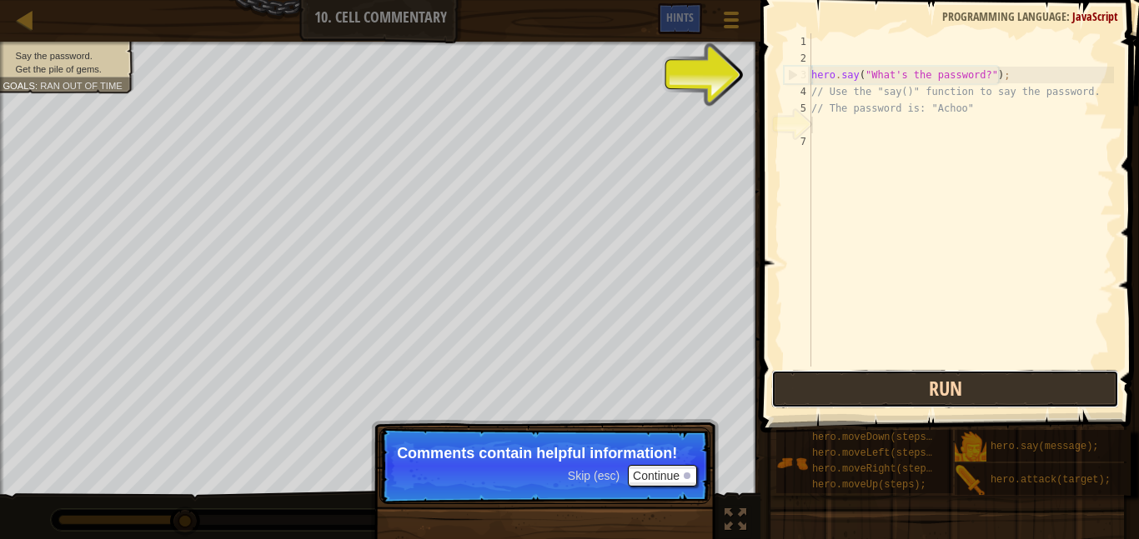
click at [917, 389] on button "Run" at bounding box center [945, 389] width 348 height 38
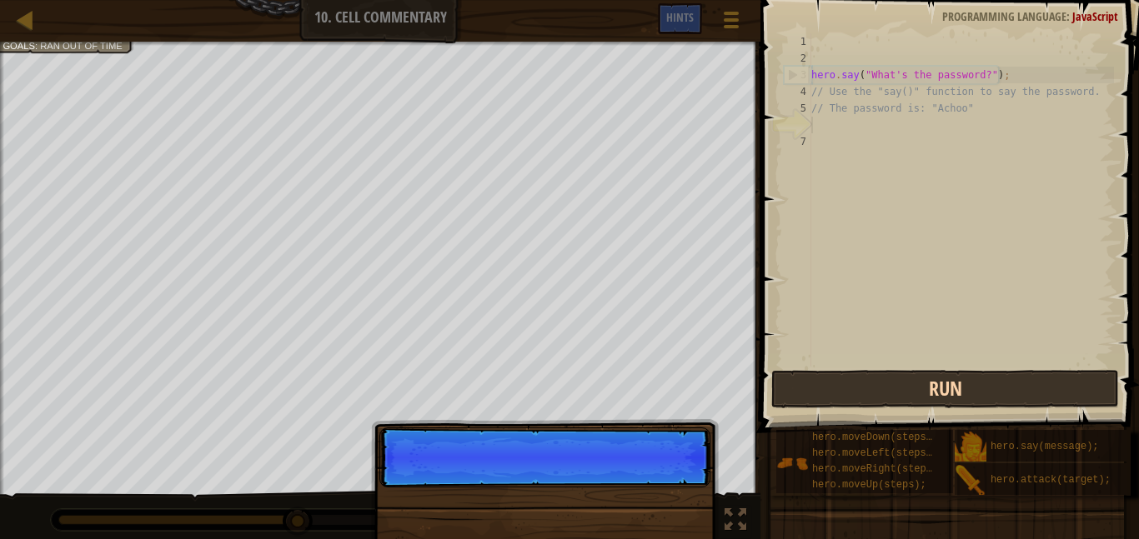
scroll to position [8, 0]
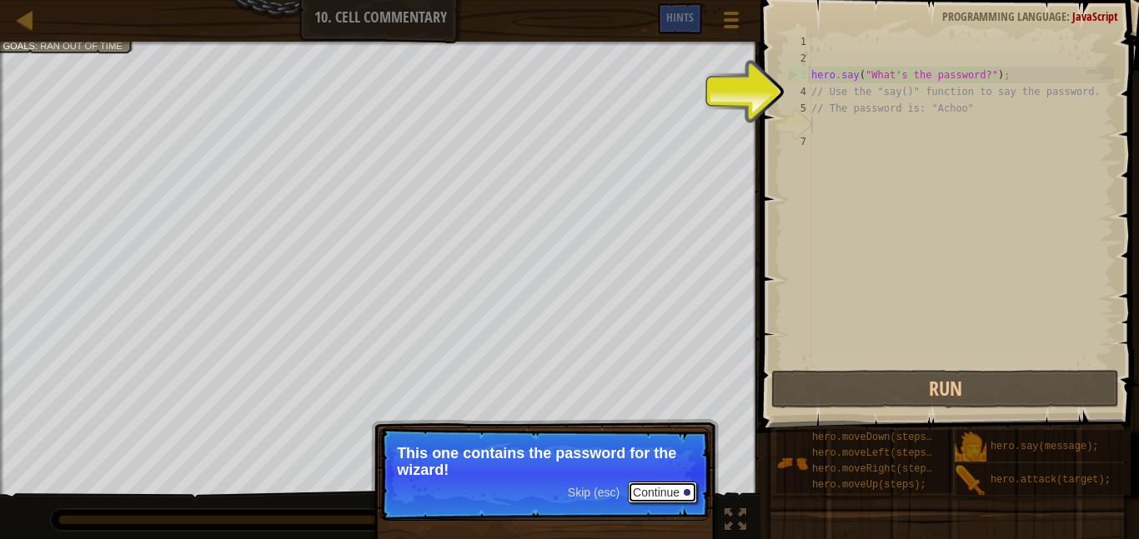
click at [670, 482] on button "Continue" at bounding box center [662, 493] width 69 height 22
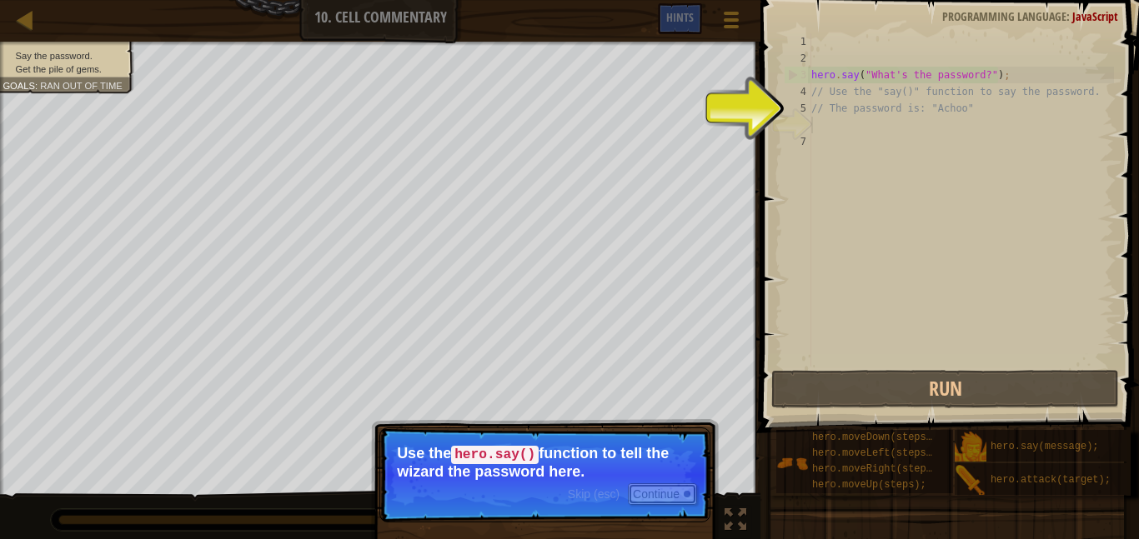
click at [684, 493] on div at bounding box center [687, 494] width 7 height 7
